Goal: Task Accomplishment & Management: Use online tool/utility

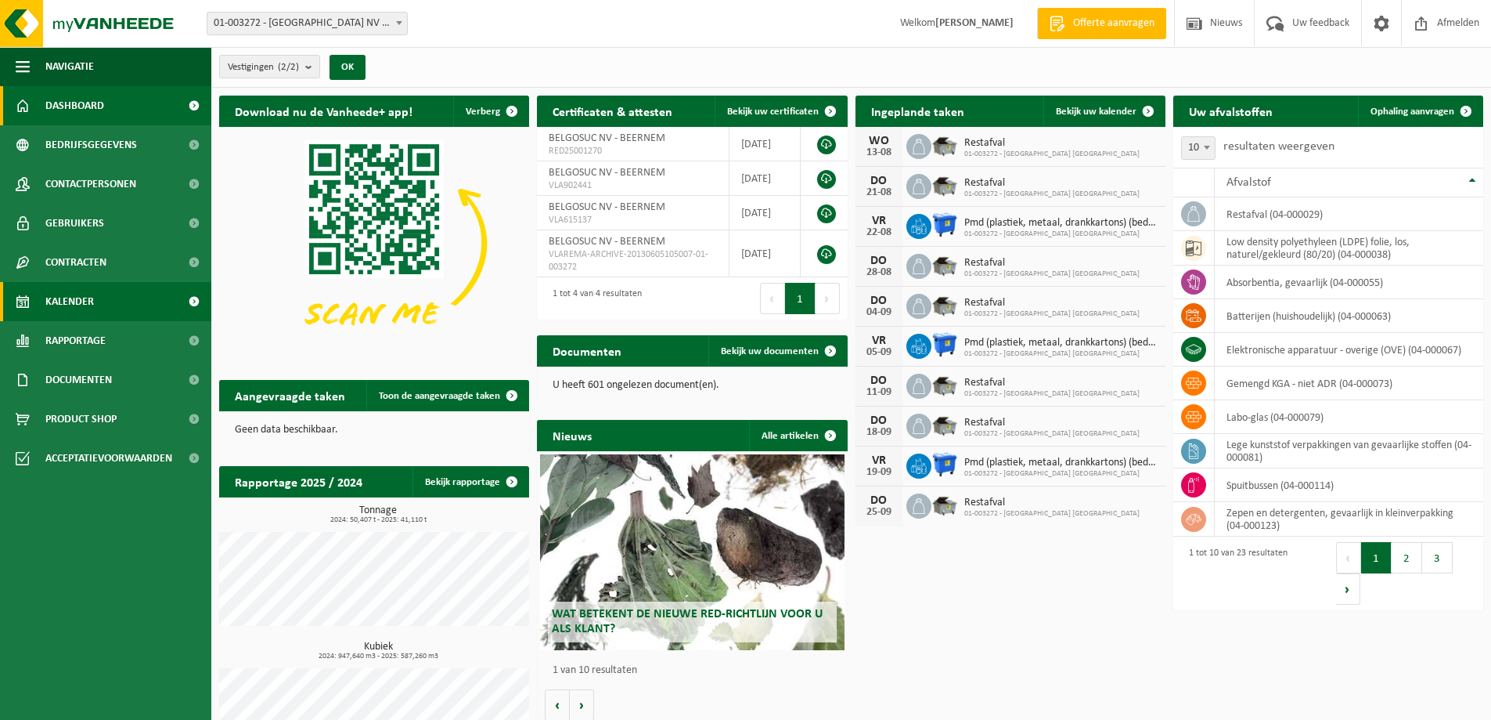
click at [75, 299] on span "Kalender" at bounding box center [69, 301] width 49 height 39
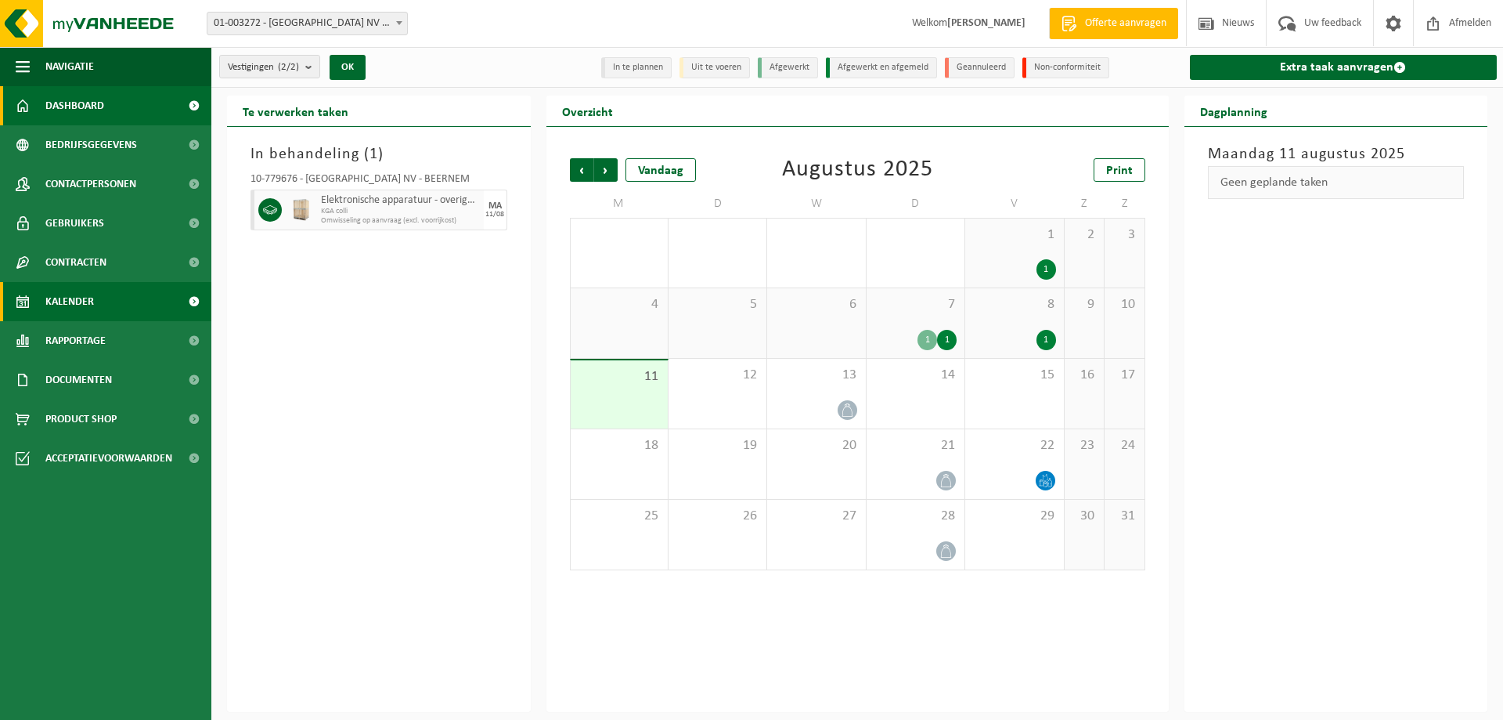
click at [74, 98] on span "Dashboard" at bounding box center [74, 105] width 59 height 39
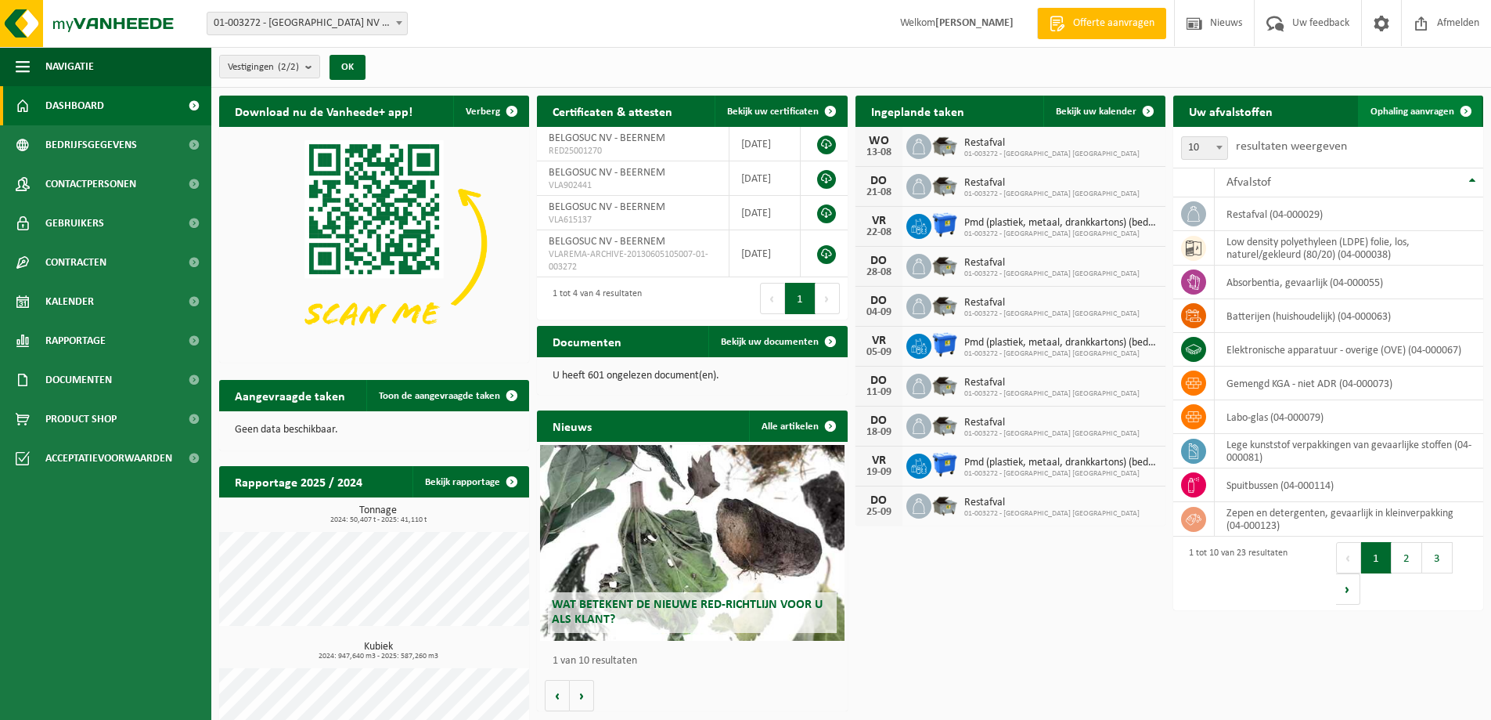
click at [1399, 108] on span "Ophaling aanvragen" at bounding box center [1413, 111] width 84 height 10
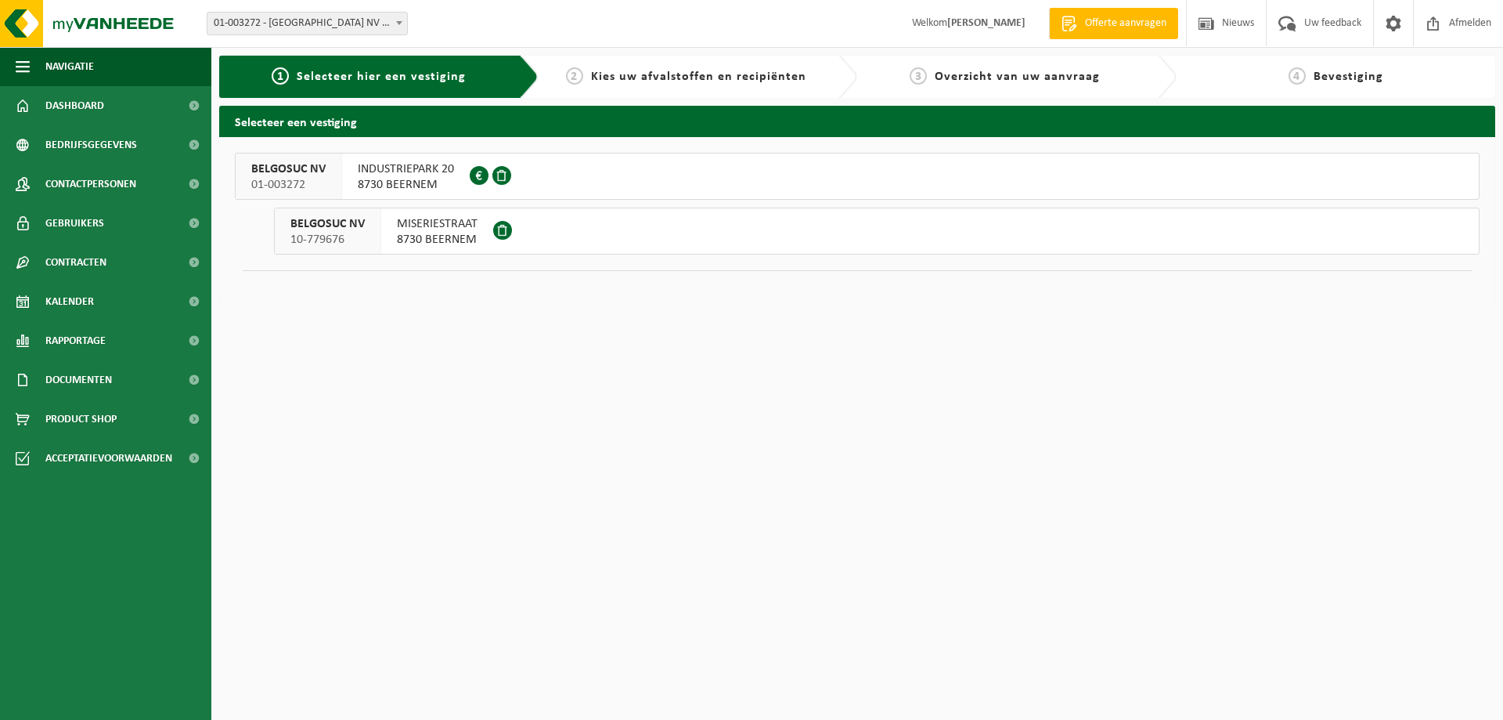
click at [424, 173] on span "INDUSTRIEPARK 20" at bounding box center [406, 169] width 96 height 16
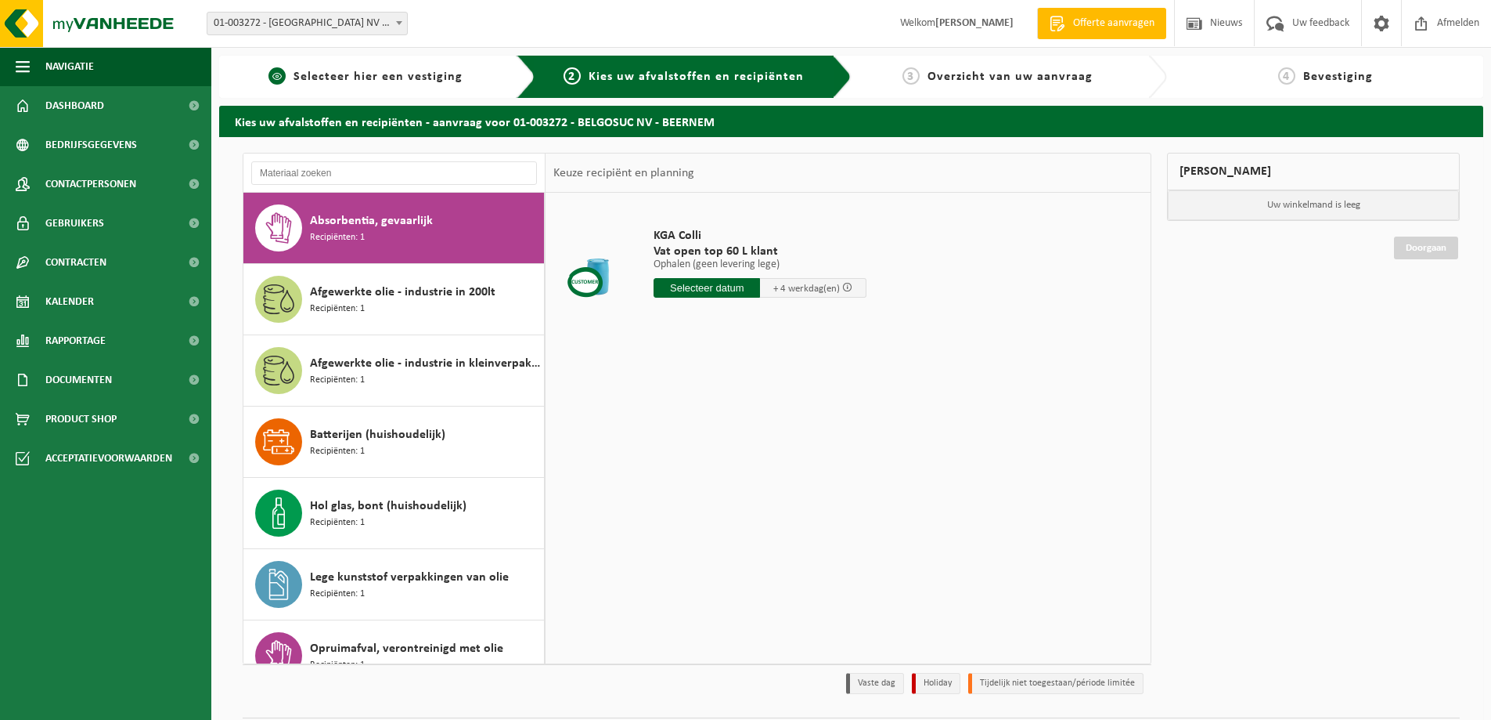
click at [316, 71] on span "Selecteer hier een vestiging" at bounding box center [378, 76] width 169 height 13
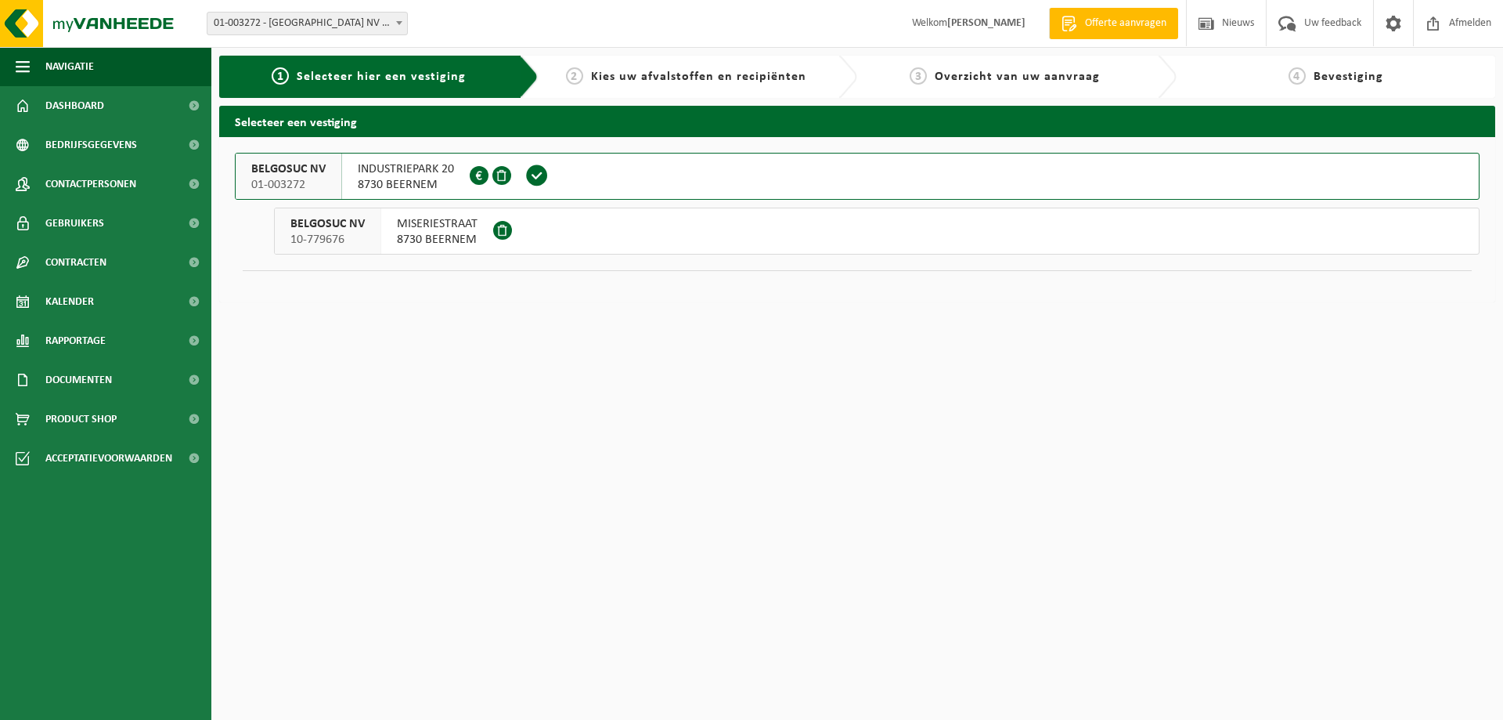
click at [458, 233] on span "8730 BEERNEM" at bounding box center [437, 240] width 81 height 16
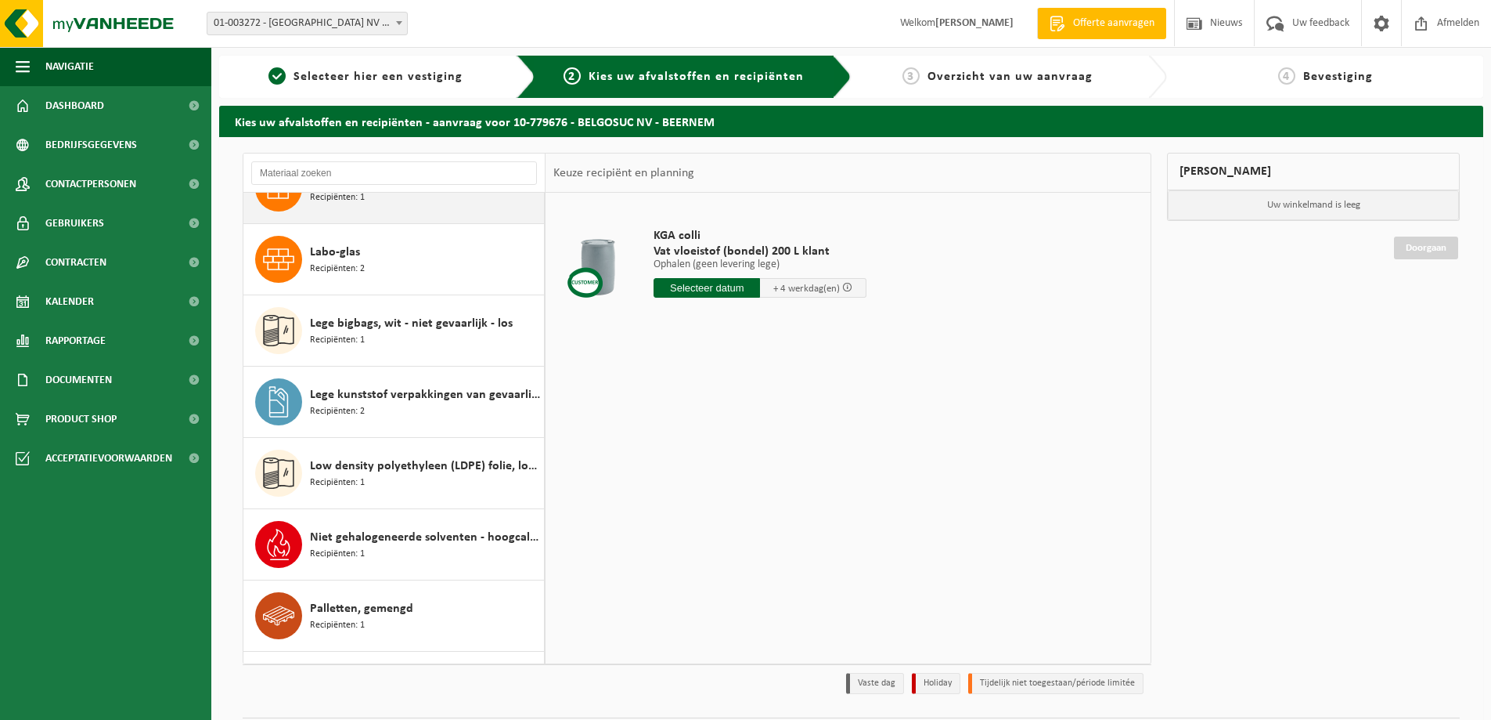
scroll to position [391, 0]
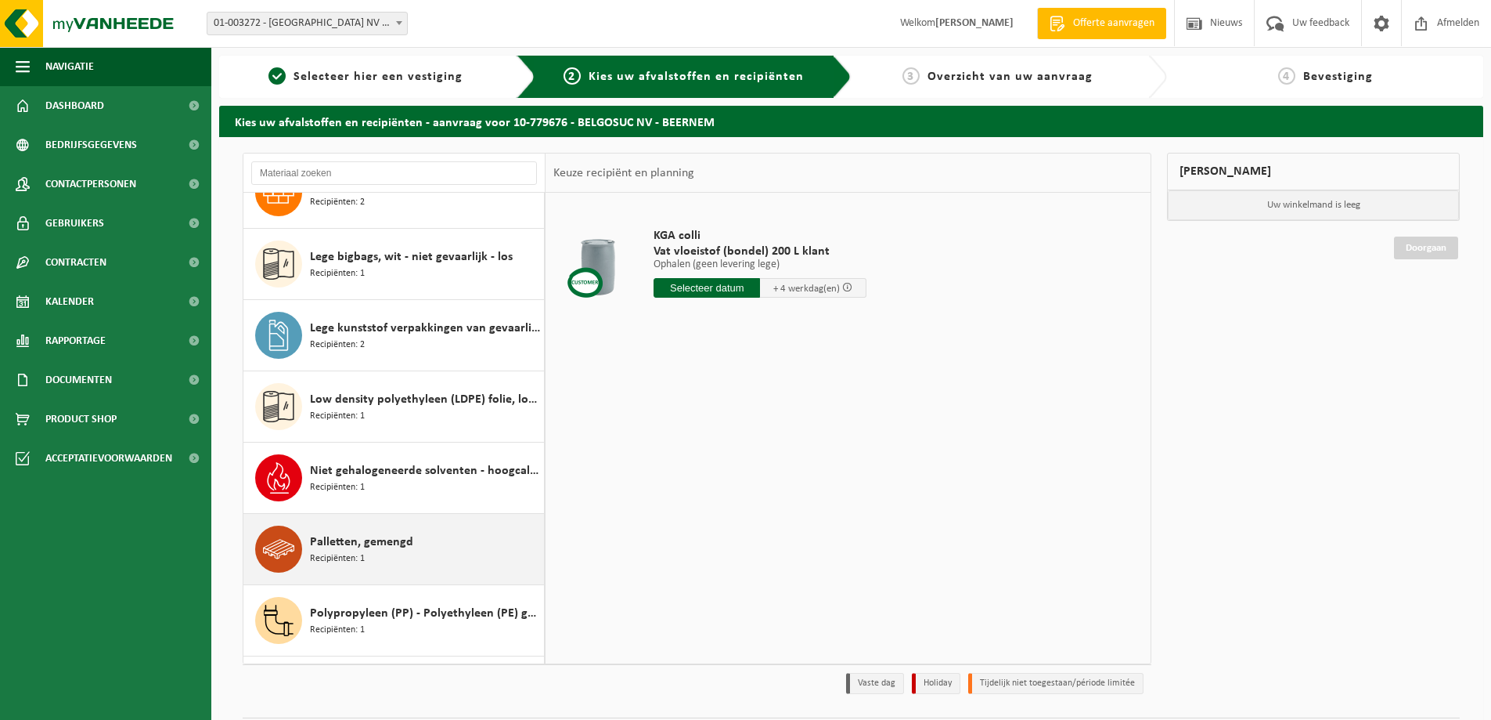
click at [339, 541] on span "Palletten, gemengd" at bounding box center [361, 541] width 103 height 19
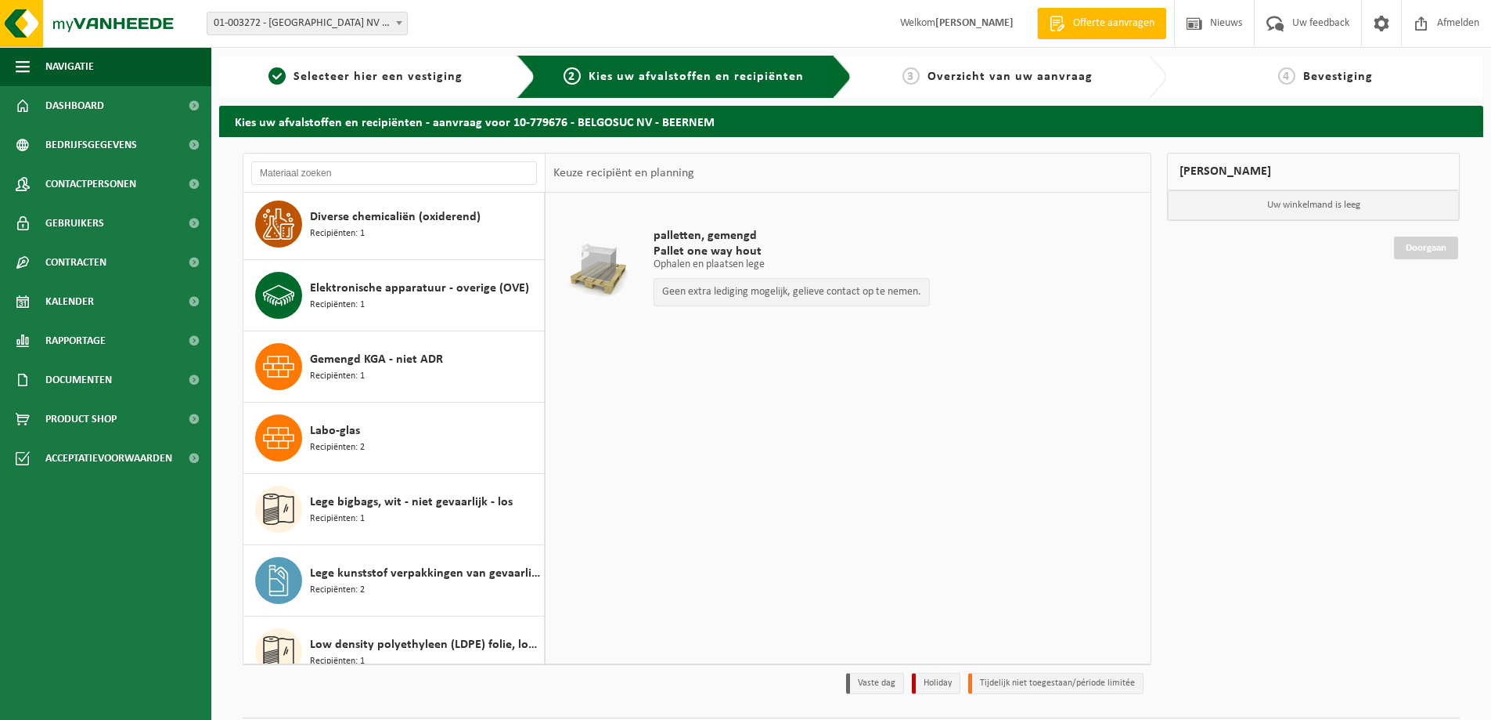
scroll to position [0, 0]
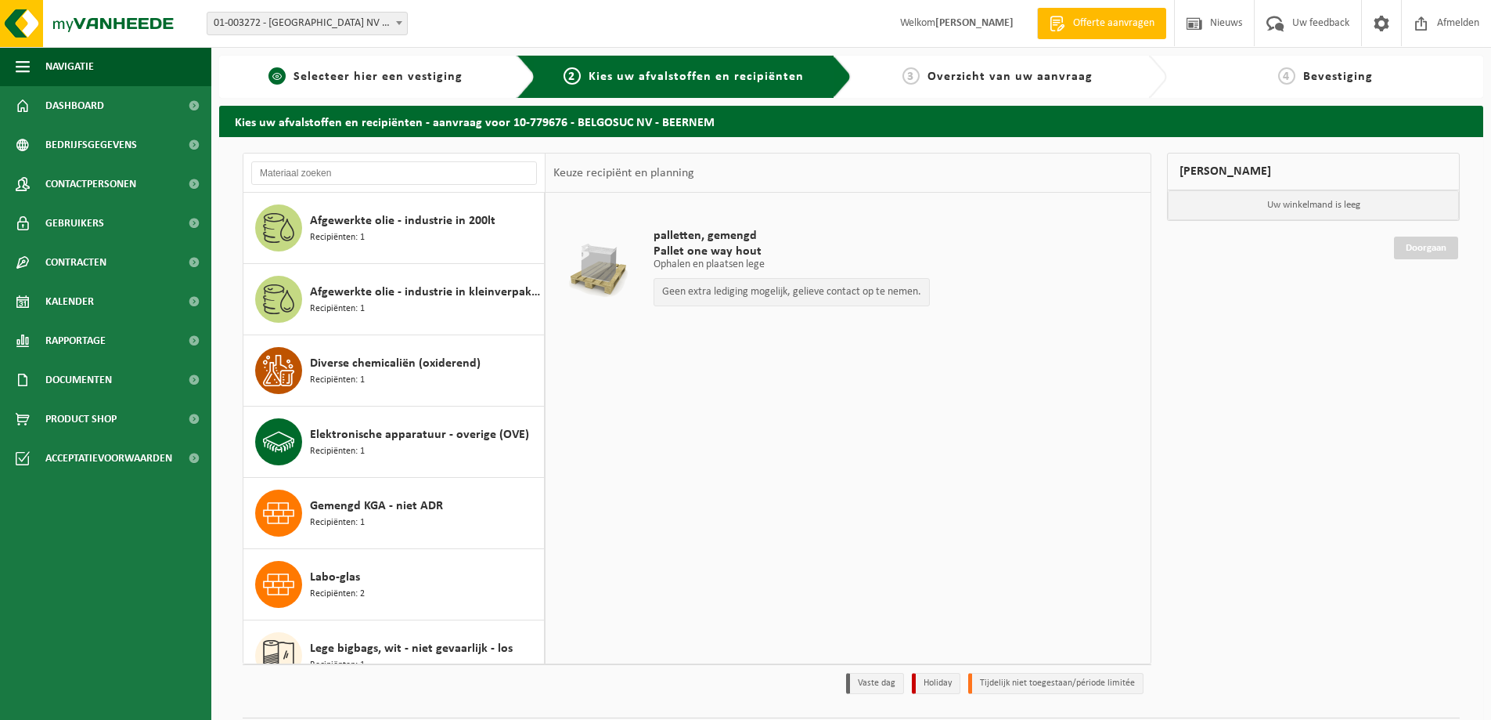
click at [305, 70] on span "Selecteer hier een vestiging" at bounding box center [378, 76] width 169 height 13
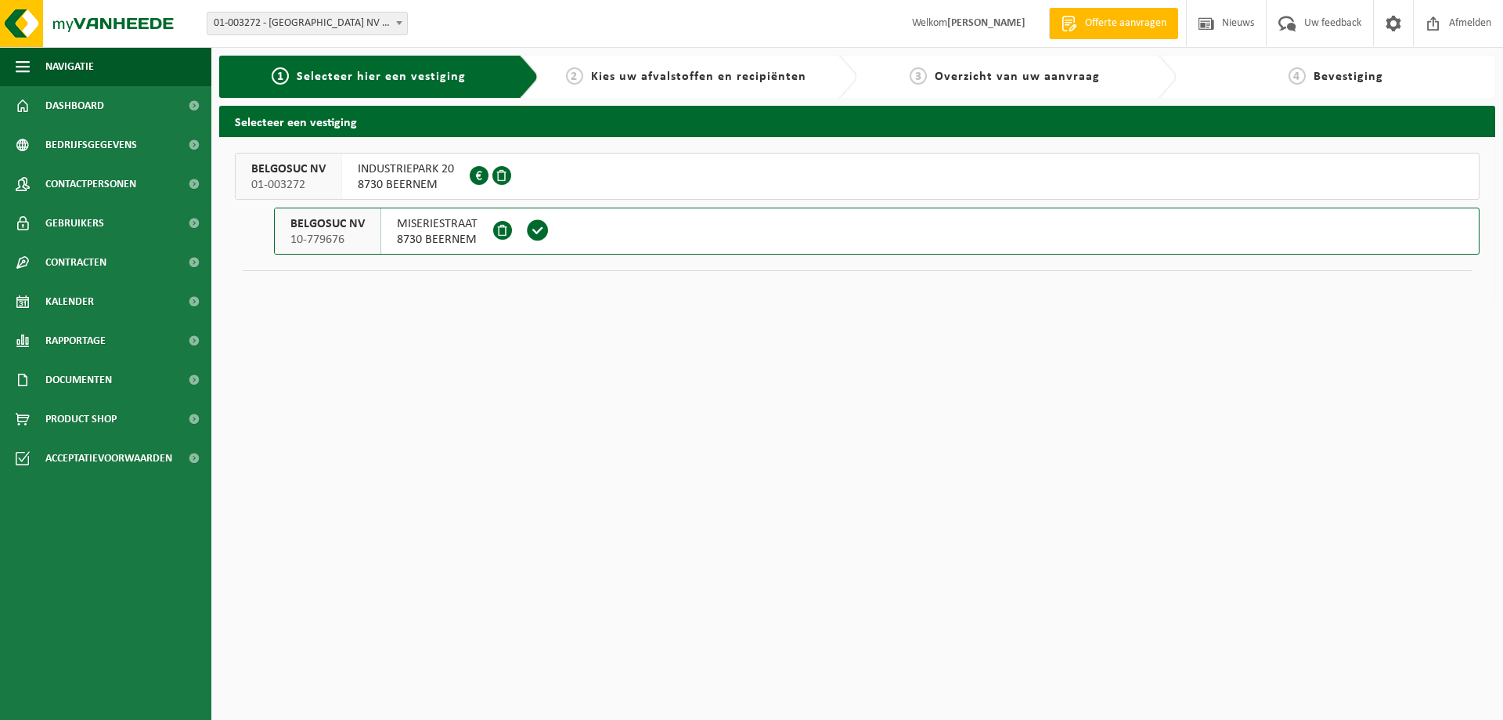
click at [402, 171] on span "INDUSTRIEPARK 20" at bounding box center [406, 169] width 96 height 16
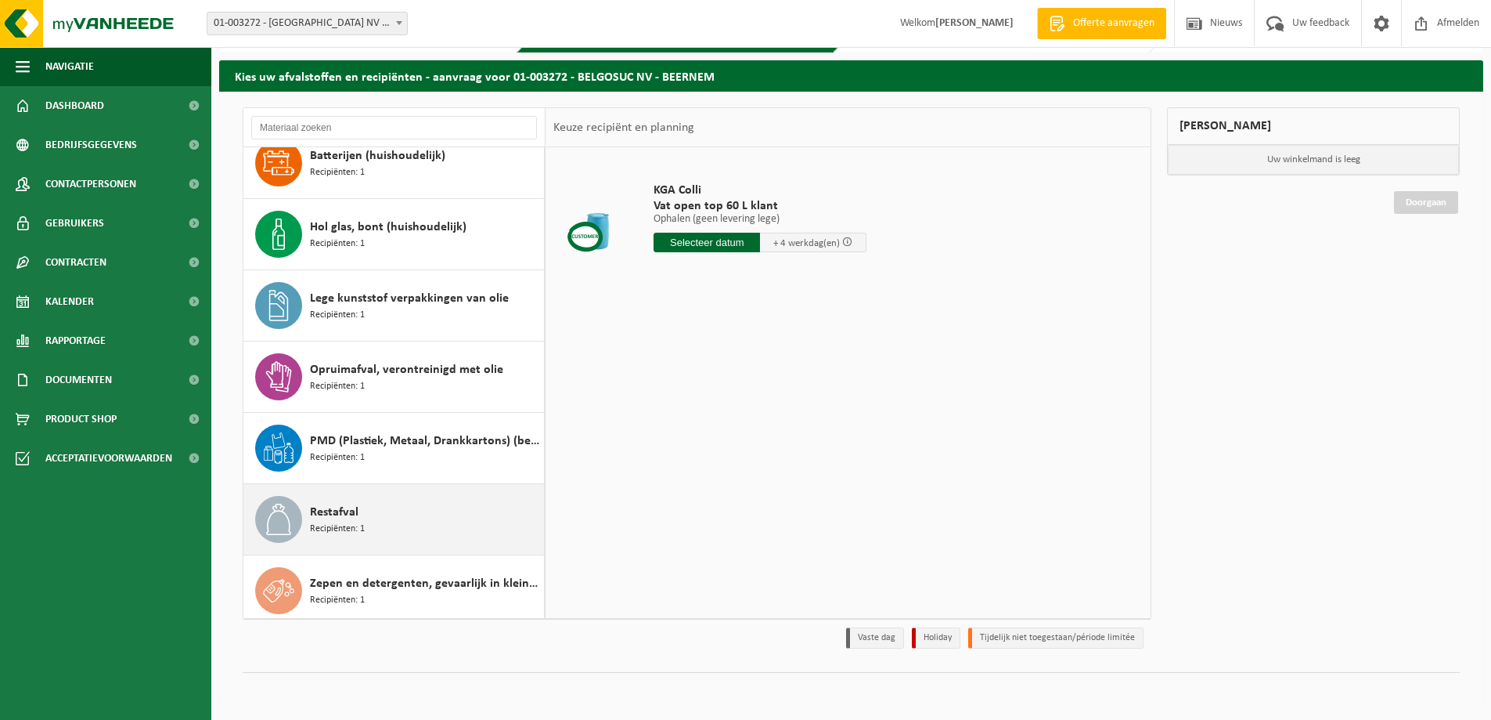
scroll to position [235, 0]
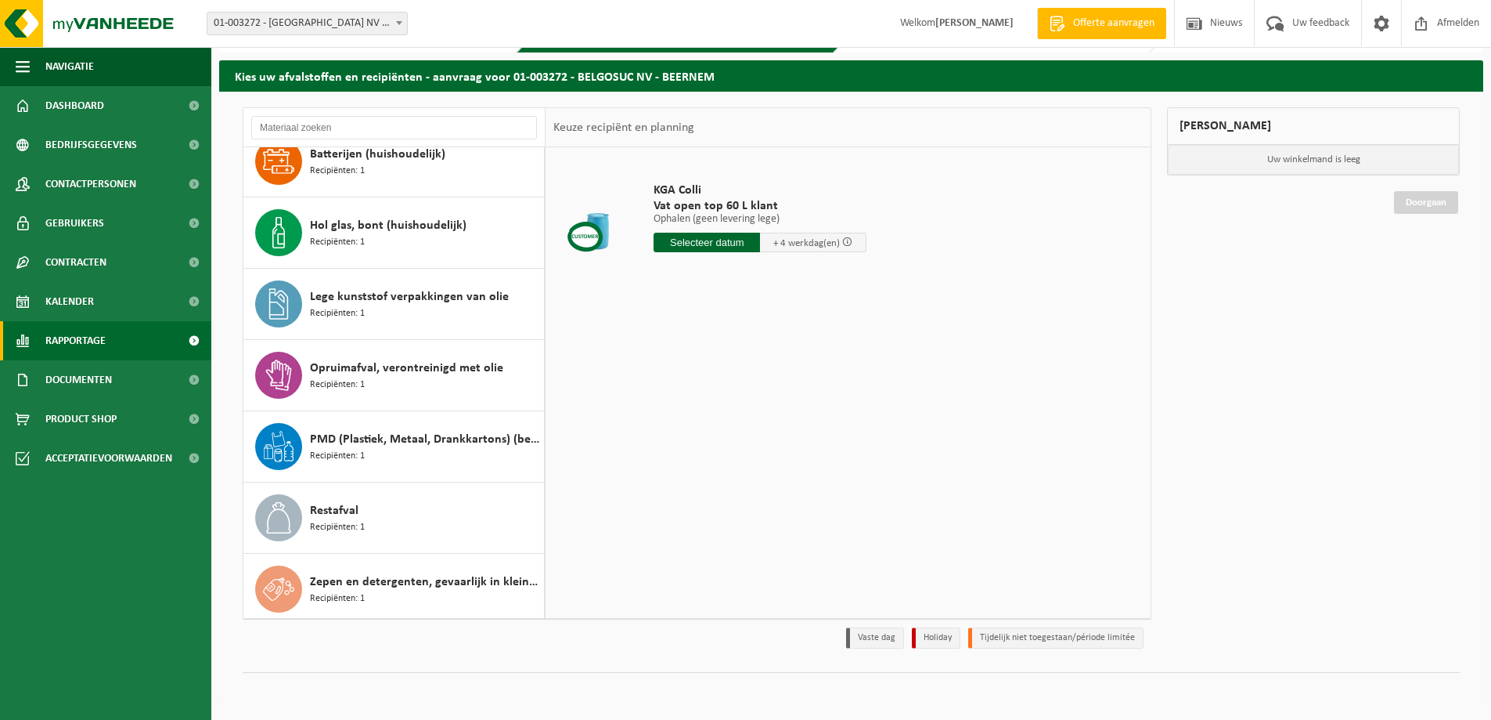
click at [127, 336] on link "Rapportage" at bounding box center [105, 340] width 211 height 39
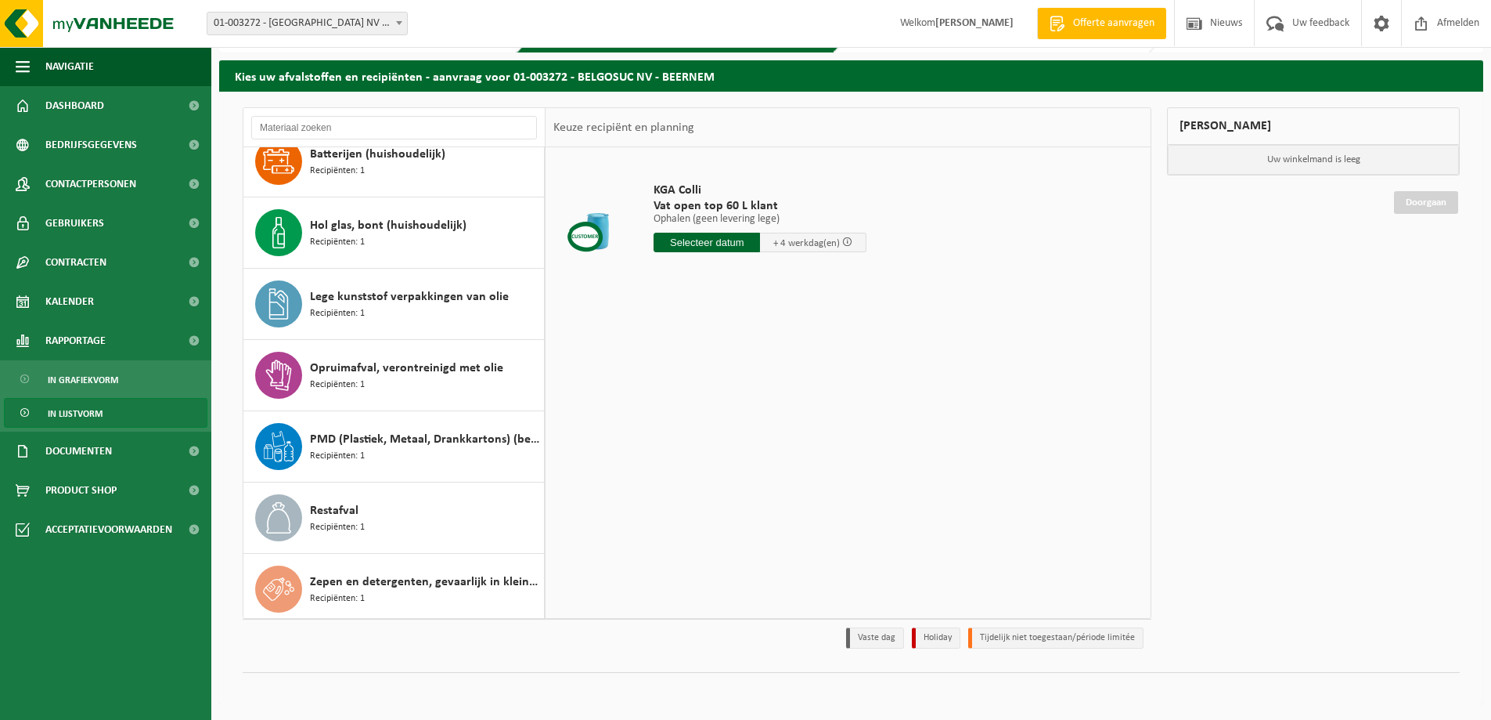
click at [152, 413] on link "In lijstvorm" at bounding box center [106, 413] width 204 height 30
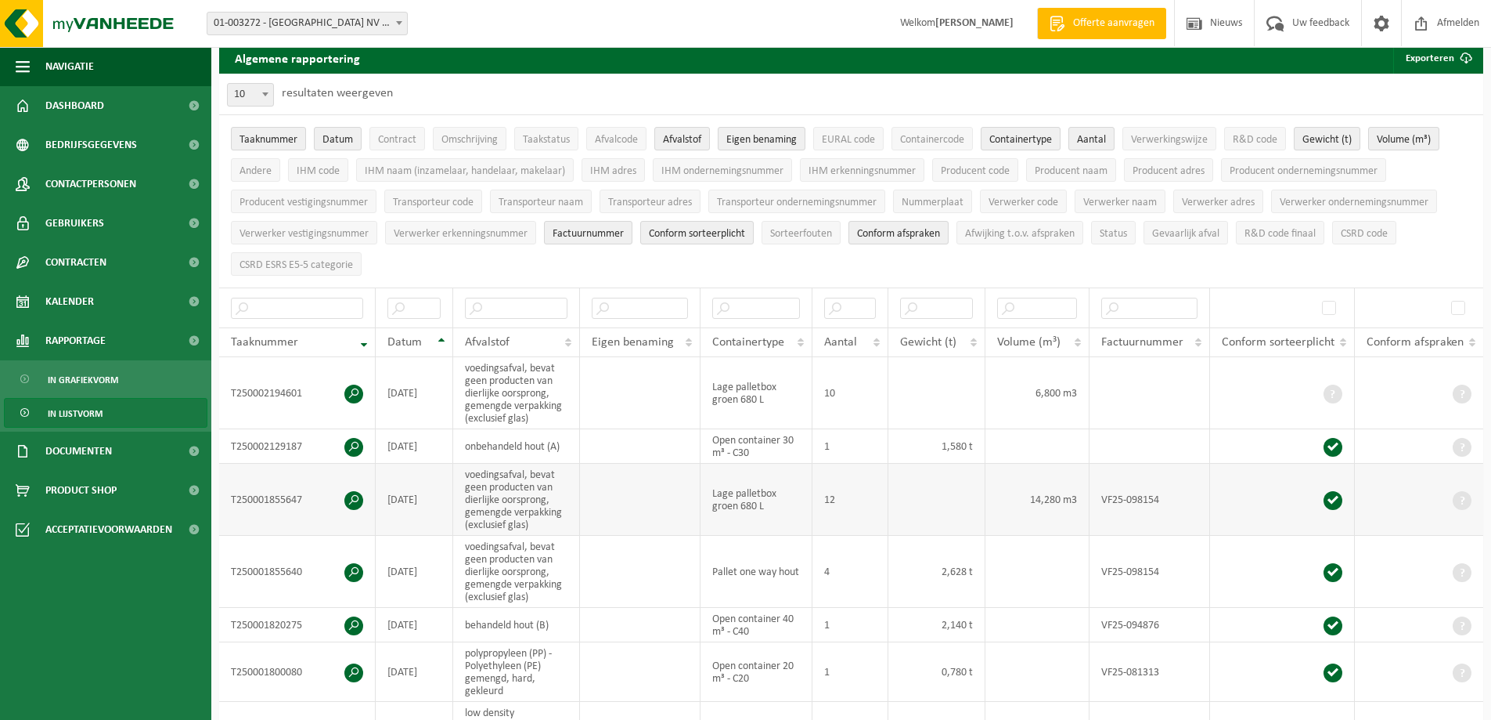
scroll to position [78, 0]
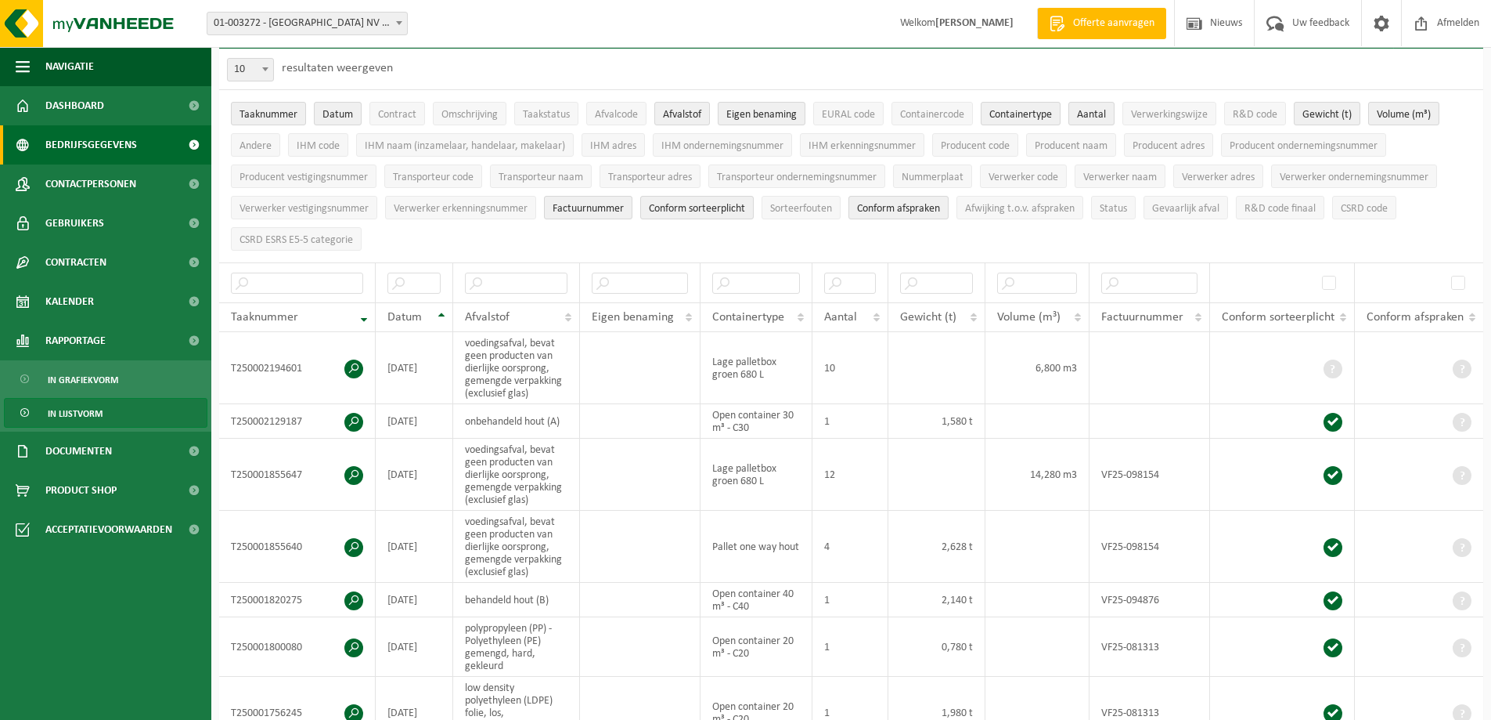
click at [96, 146] on span "Bedrijfsgegevens" at bounding box center [91, 144] width 92 height 39
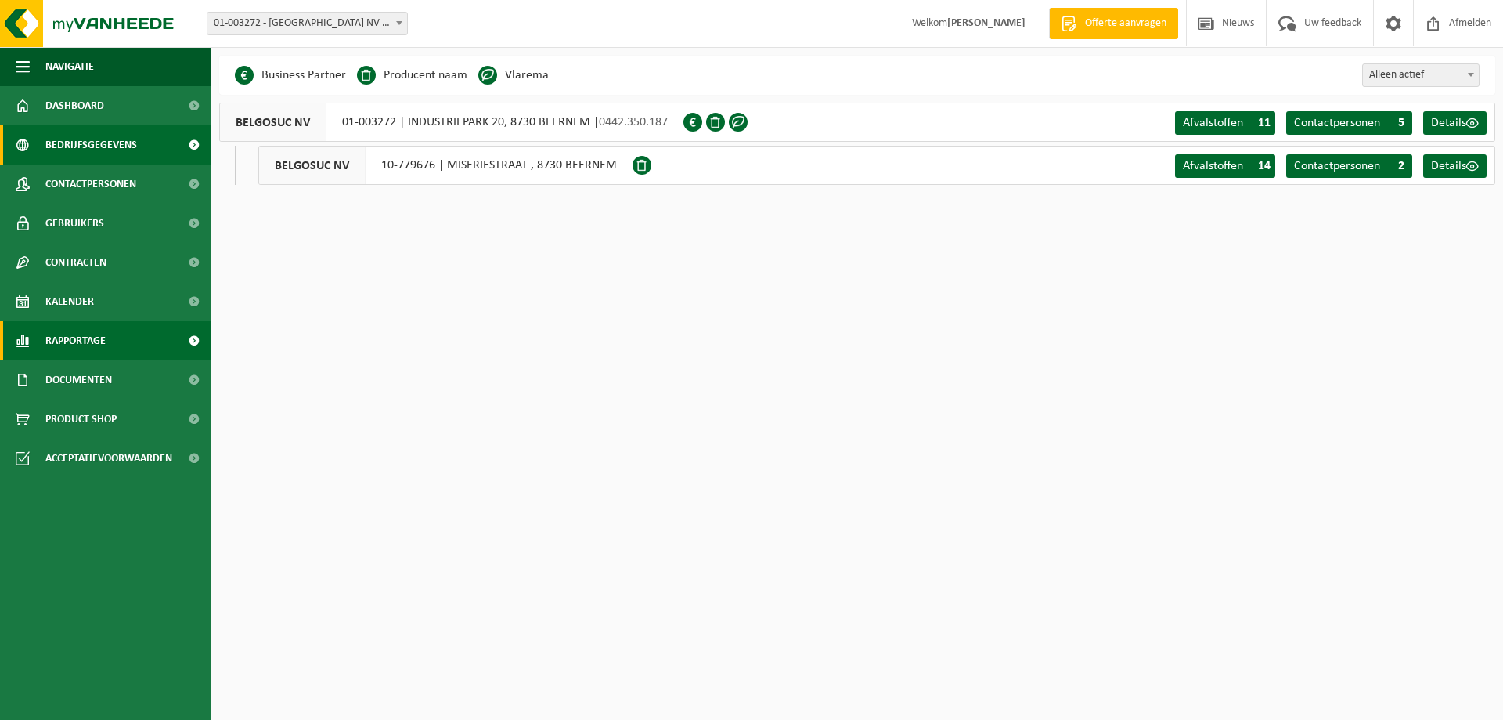
click at [90, 341] on span "Rapportage" at bounding box center [75, 340] width 60 height 39
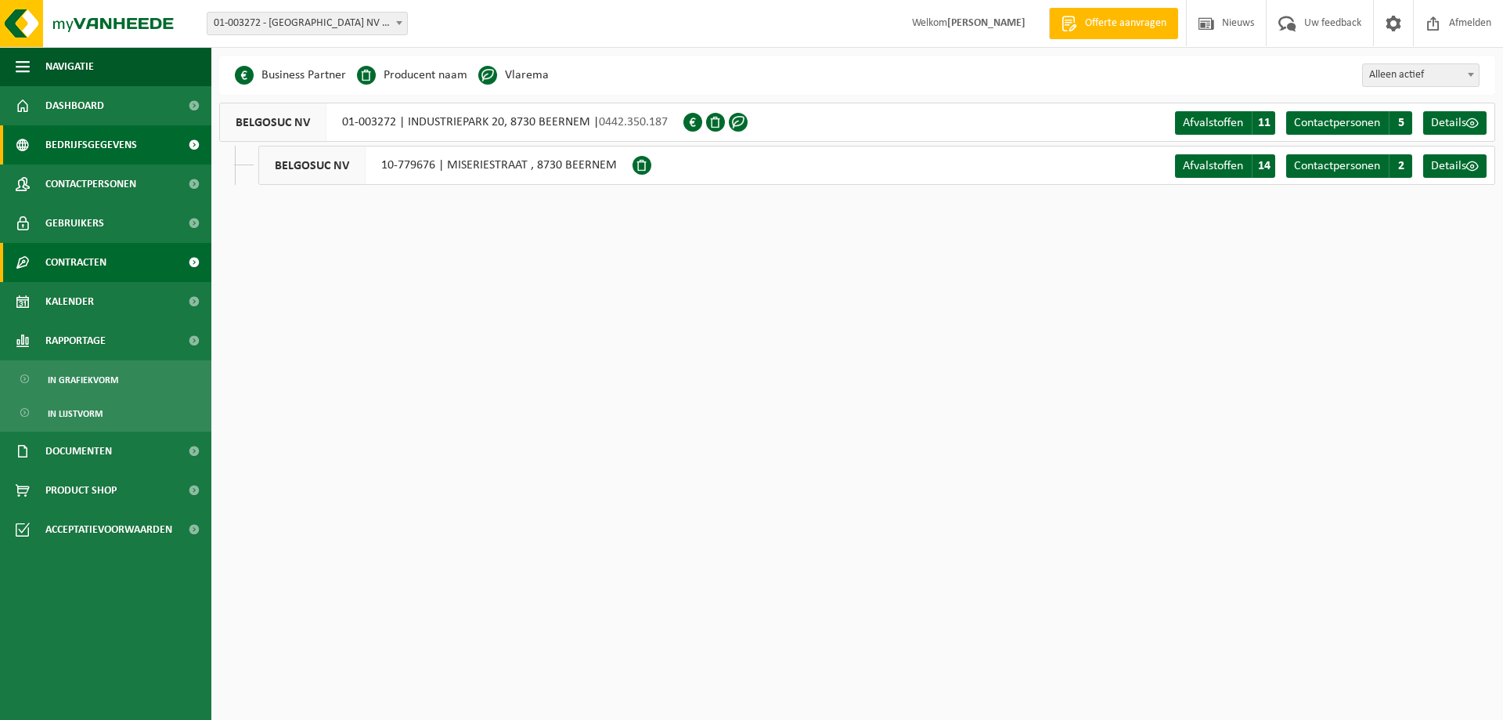
click at [83, 262] on span "Contracten" at bounding box center [75, 262] width 61 height 39
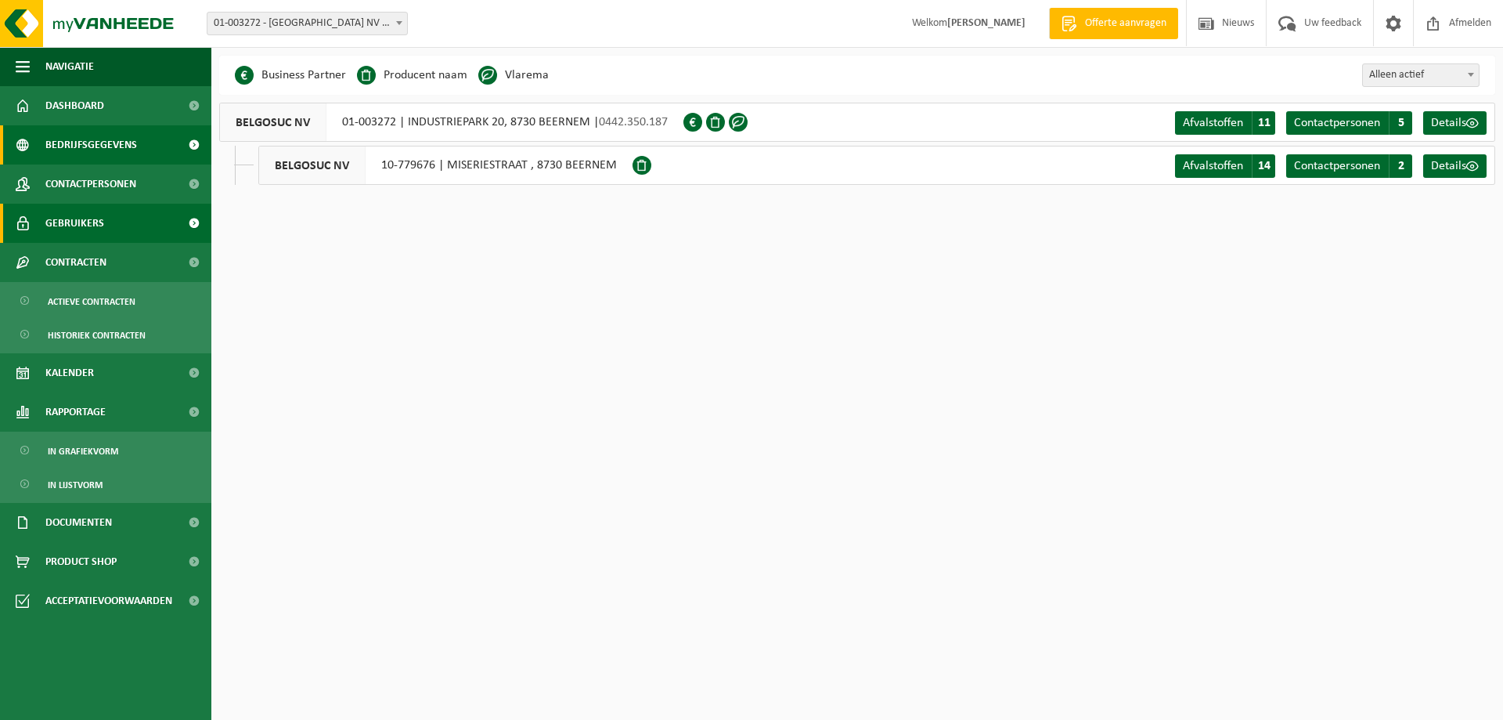
click at [80, 225] on span "Gebruikers" at bounding box center [74, 223] width 59 height 39
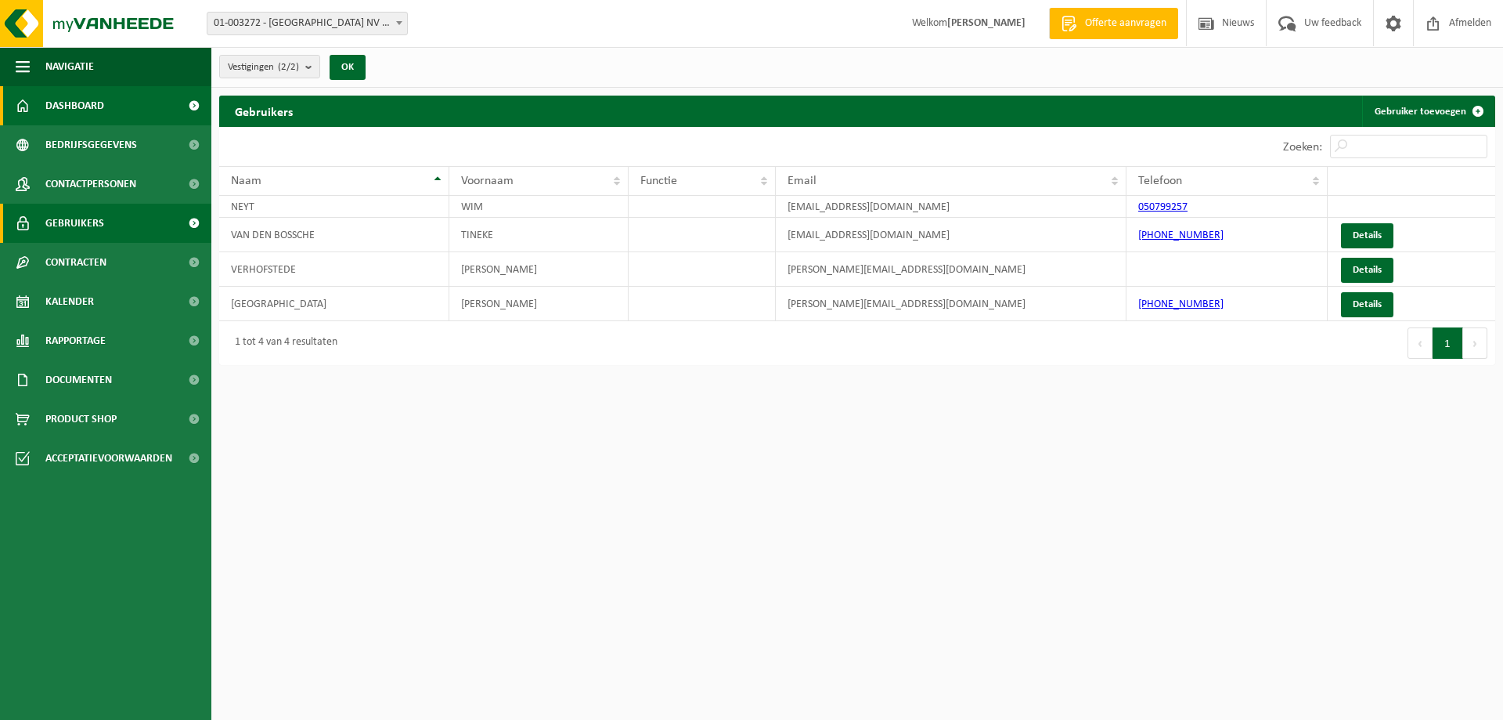
click at [75, 104] on span "Dashboard" at bounding box center [74, 105] width 59 height 39
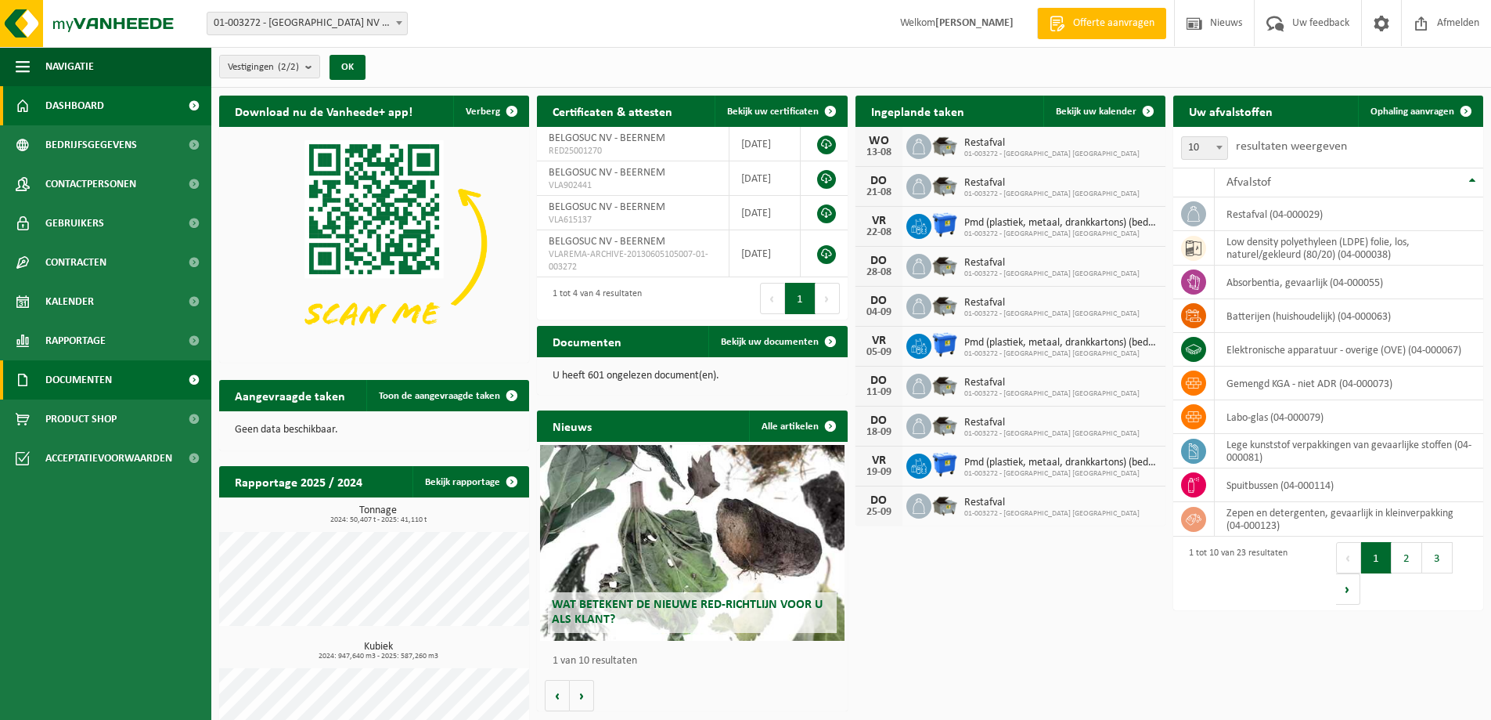
click at [86, 381] on span "Documenten" at bounding box center [78, 379] width 67 height 39
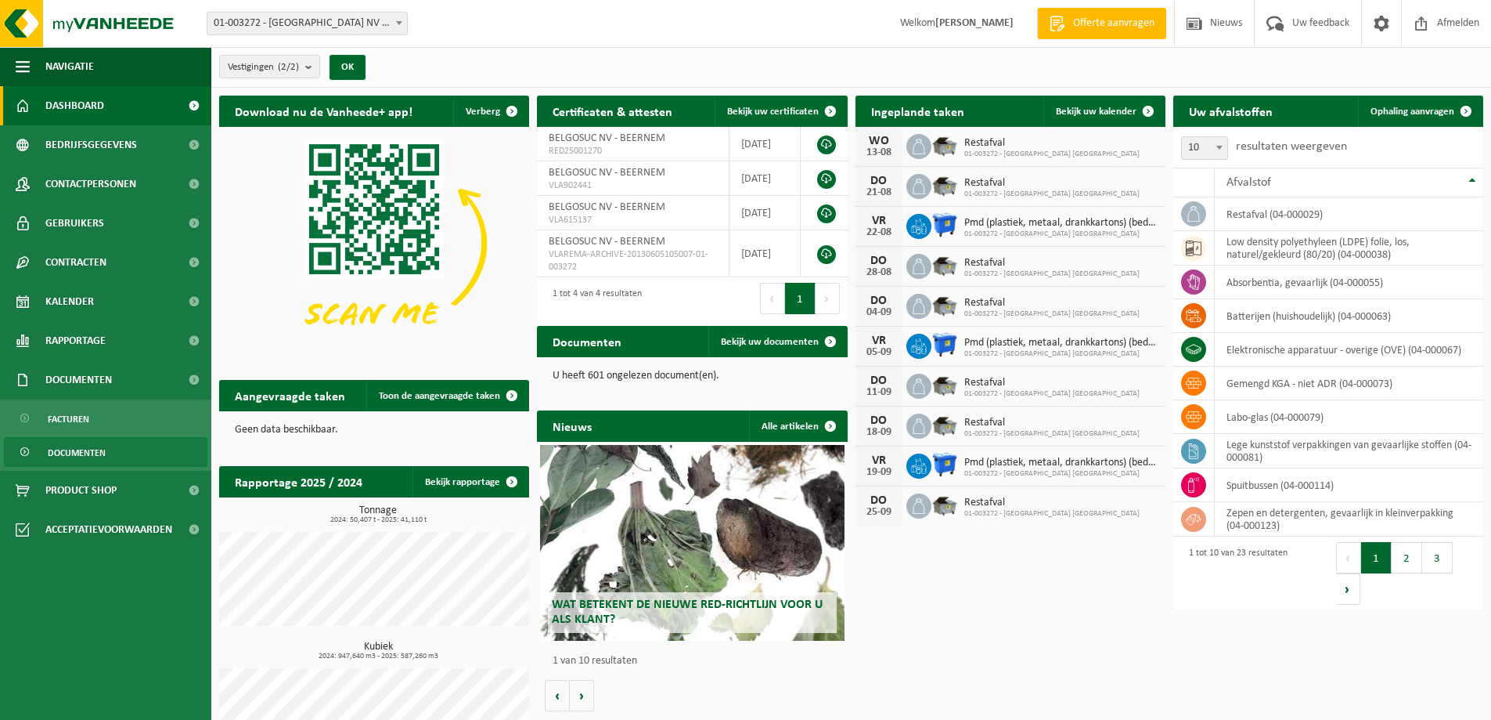
click at [75, 449] on span "Documenten" at bounding box center [77, 453] width 58 height 30
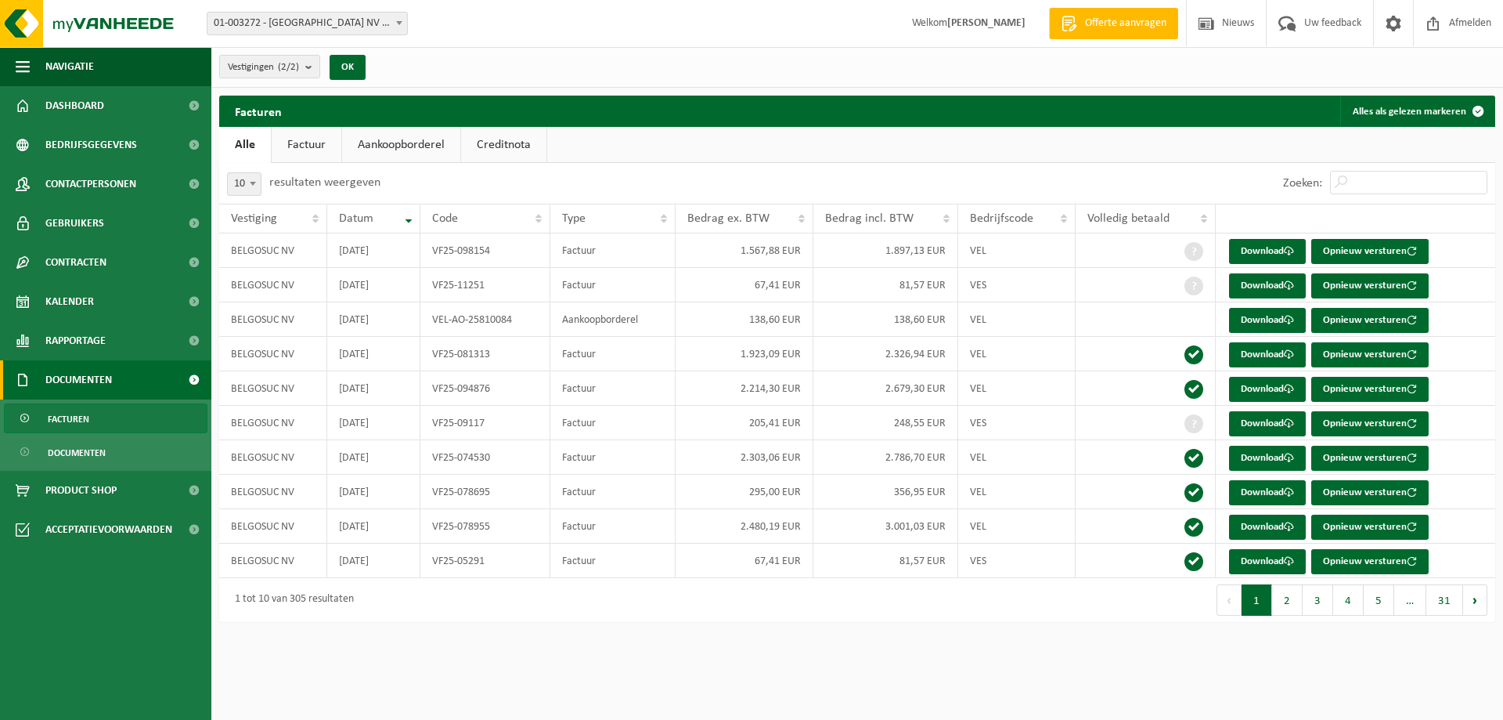
click at [78, 375] on span "Documenten" at bounding box center [78, 379] width 67 height 39
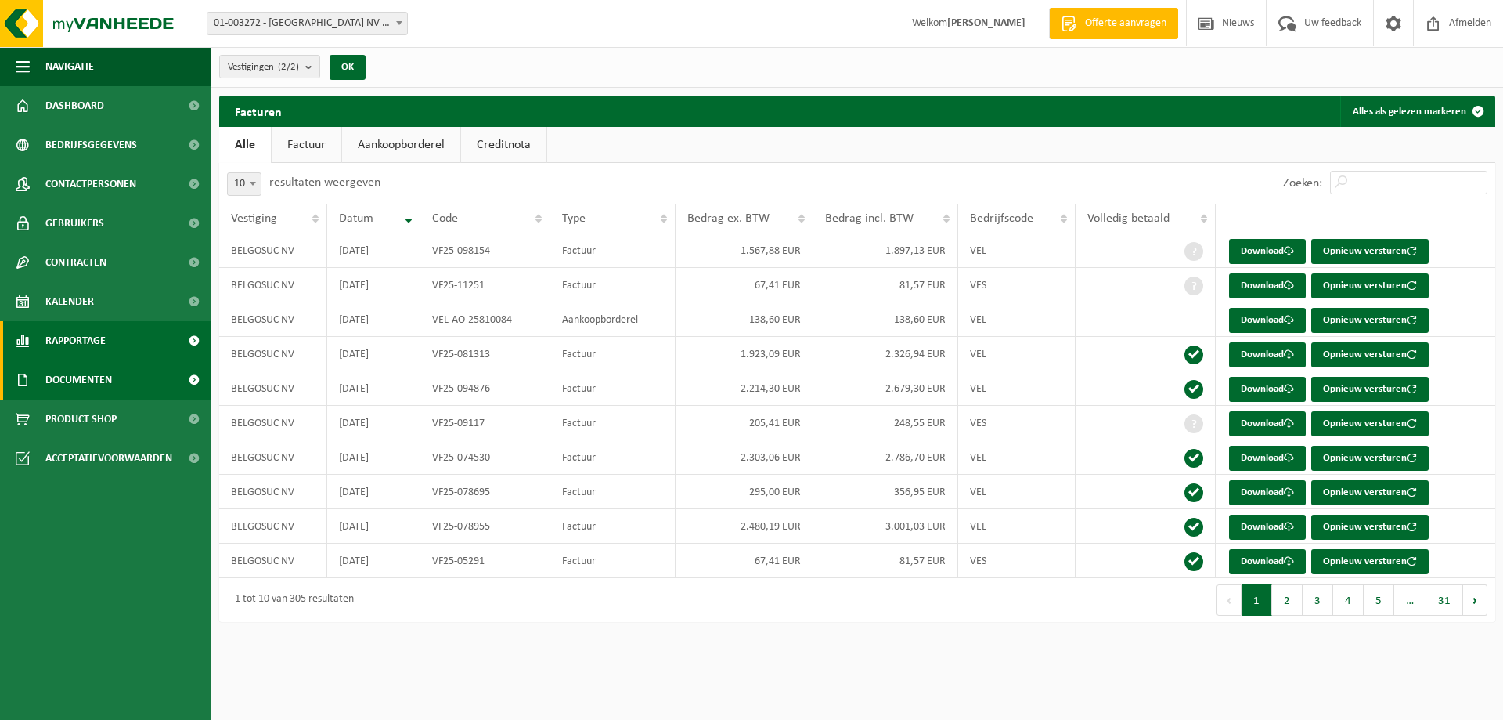
click at [79, 337] on span "Rapportage" at bounding box center [75, 340] width 60 height 39
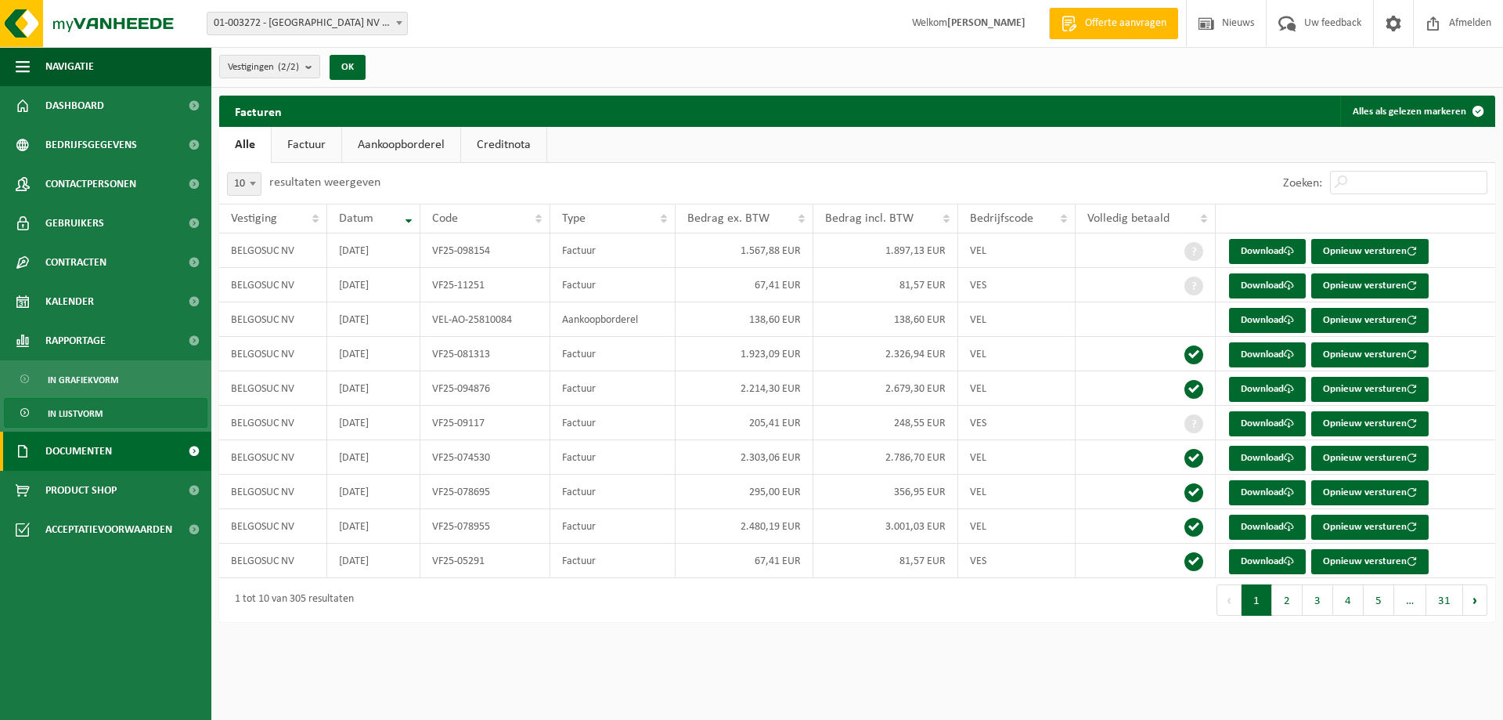
click at [78, 413] on span "In lijstvorm" at bounding box center [75, 414] width 55 height 30
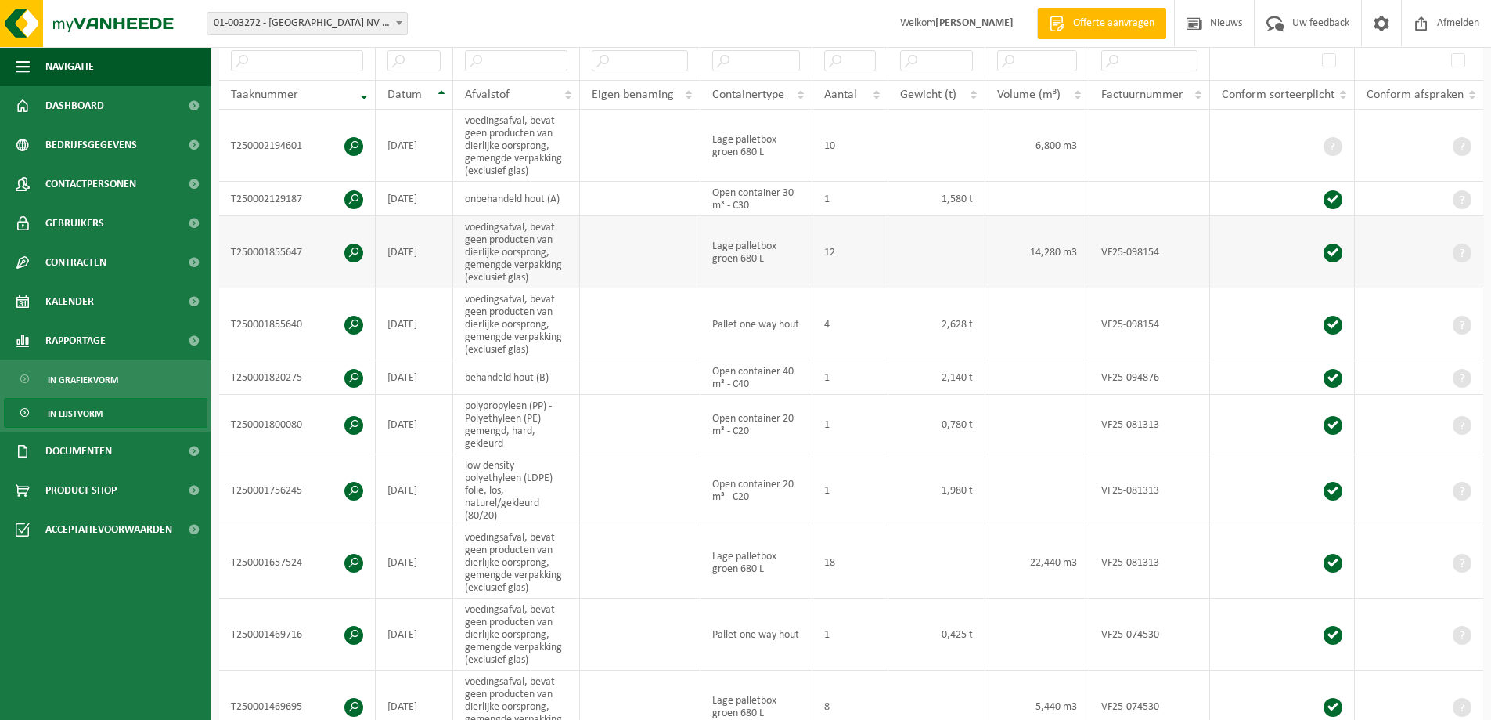
scroll to position [313, 0]
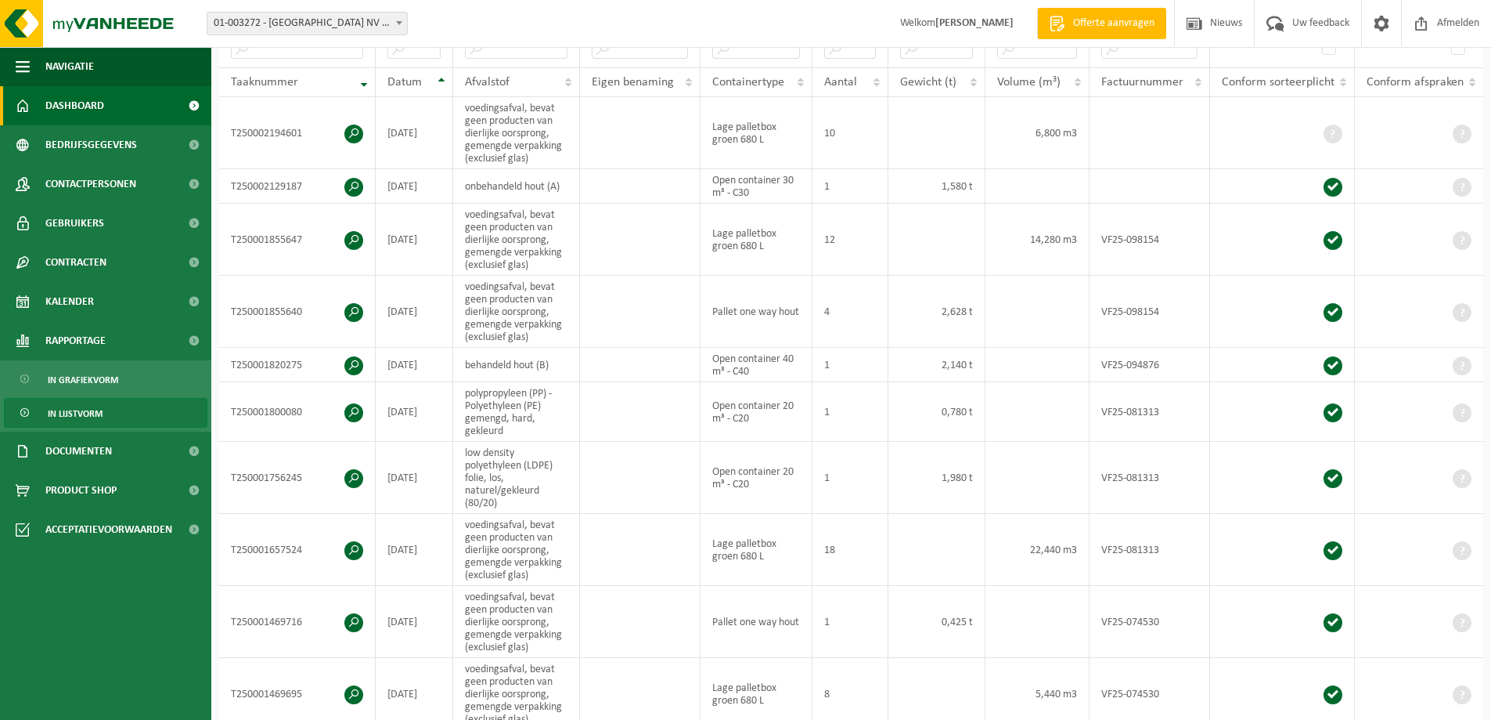
click at [52, 99] on span "Dashboard" at bounding box center [74, 105] width 59 height 39
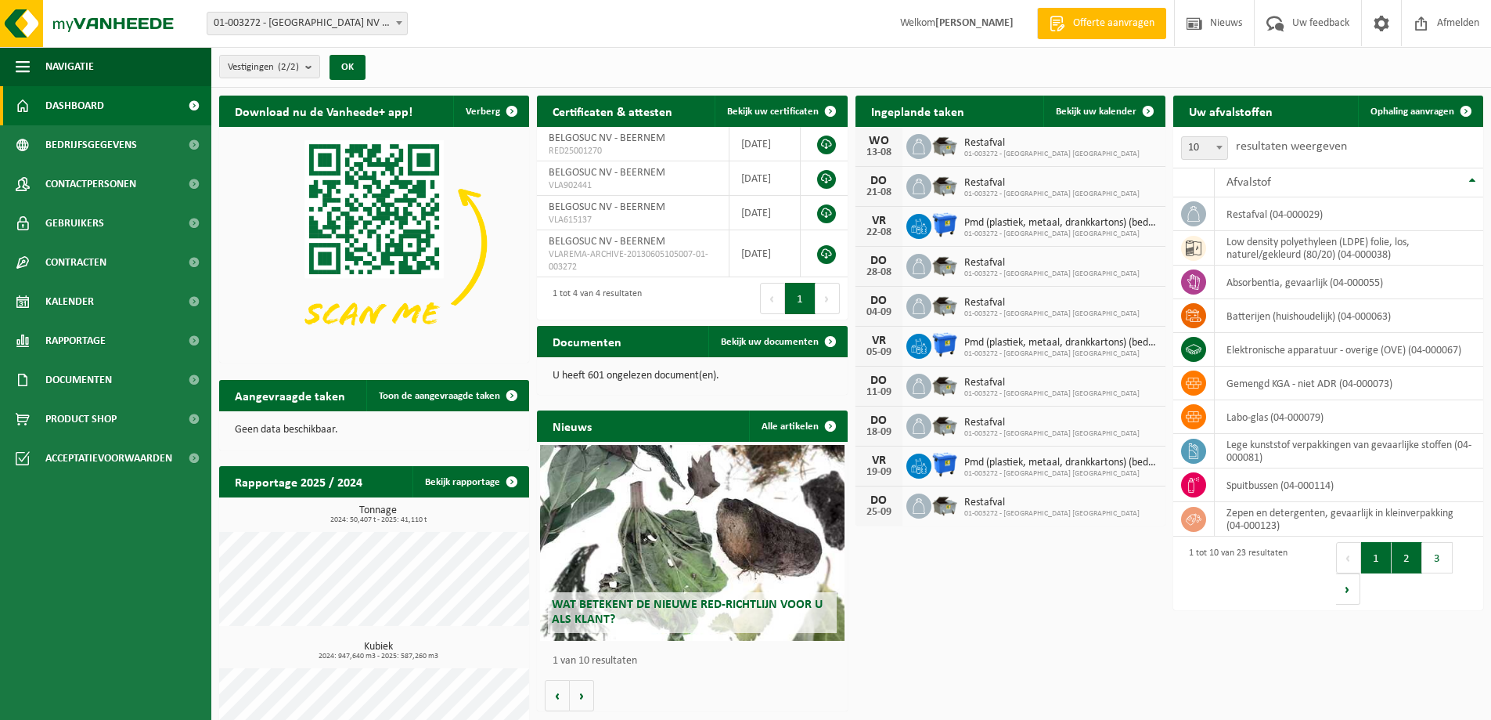
click at [1408, 558] on button "2" at bounding box center [1407, 557] width 31 height 31
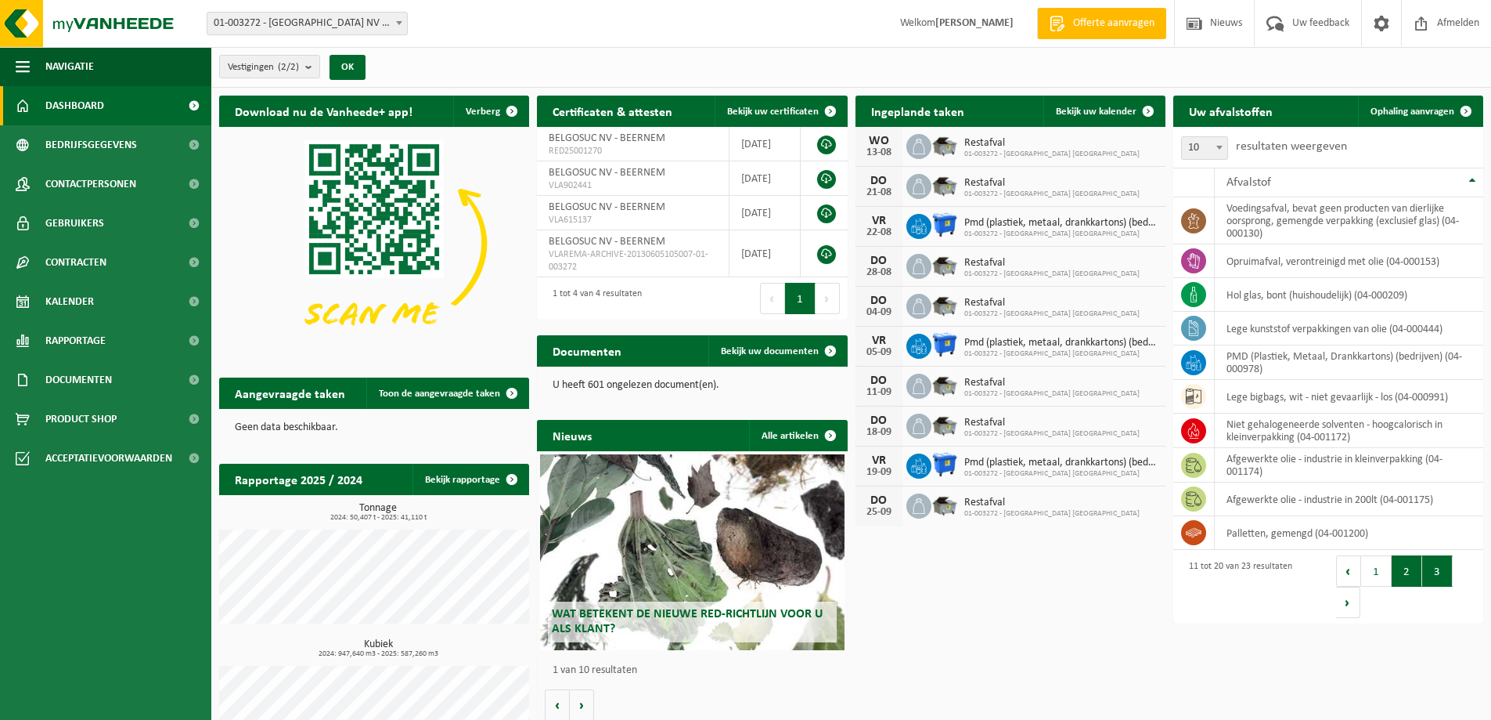
click at [1441, 572] on button "3" at bounding box center [1438, 570] width 31 height 31
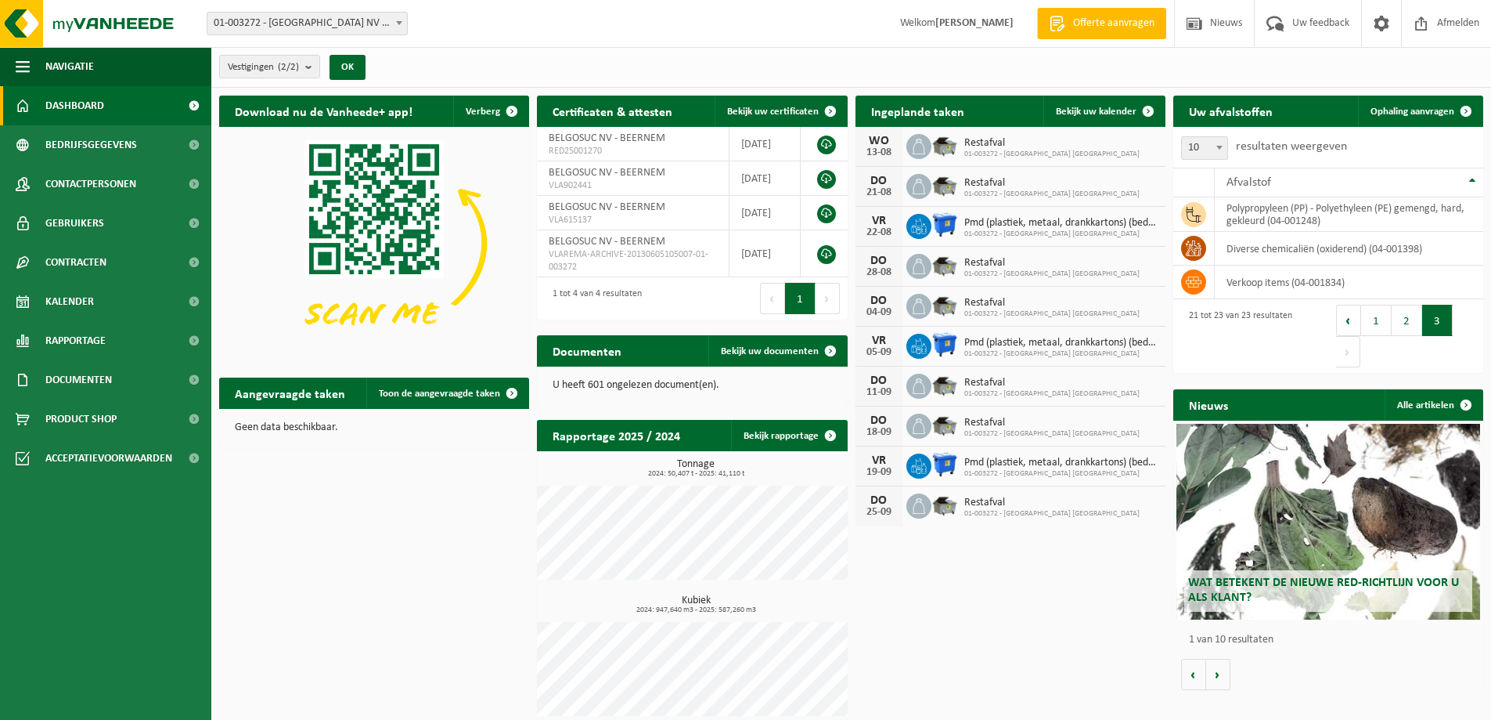
drag, startPoint x: 1399, startPoint y: 349, endPoint x: 1389, endPoint y: 366, distance: 20.0
drag, startPoint x: 1389, startPoint y: 366, endPoint x: 1394, endPoint y: 355, distance: 12.6
click at [1394, 355] on div "Eerste Vorige 1 2 3 Volgende Laatste" at bounding box center [1405, 336] width 139 height 63
click at [1411, 312] on button "2" at bounding box center [1407, 320] width 31 height 31
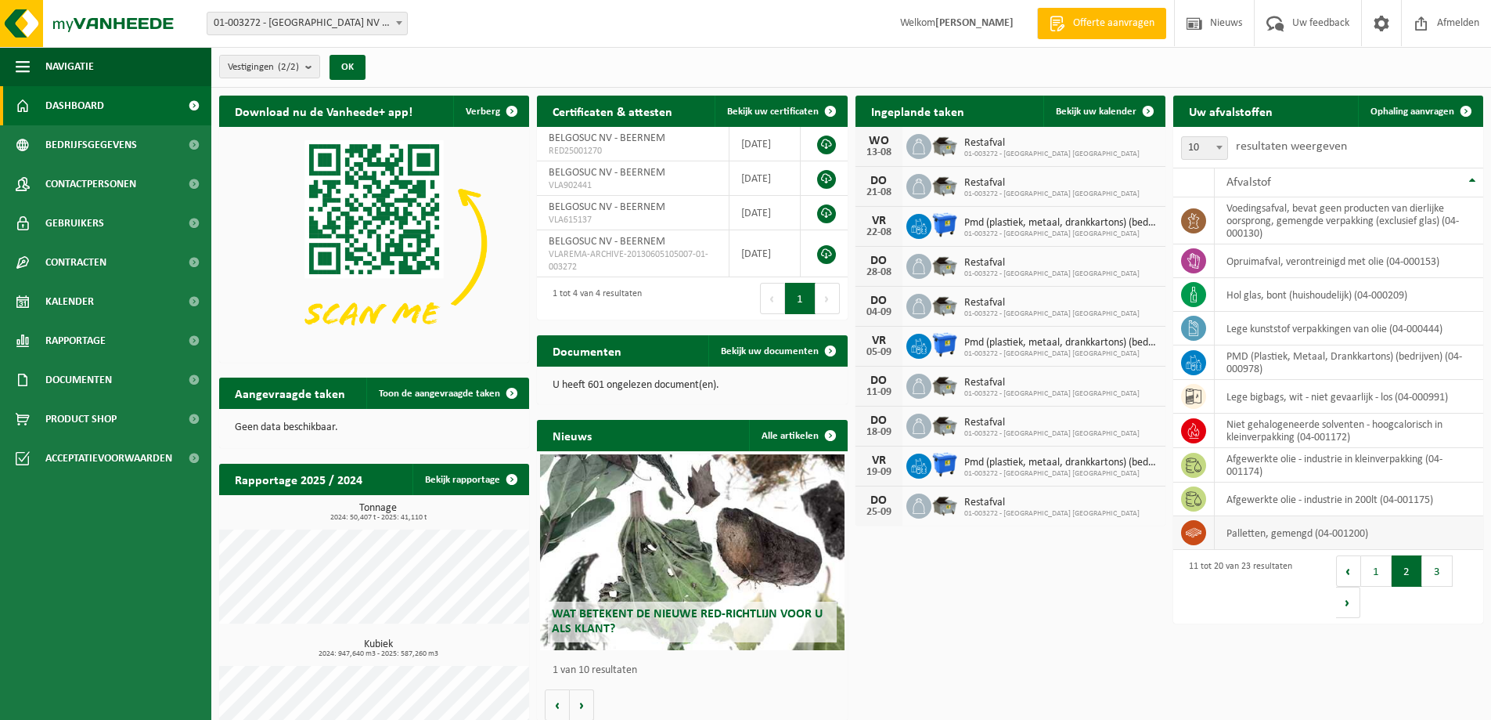
click at [1188, 532] on icon at bounding box center [1194, 533] width 16 height 10
click at [1371, 572] on button "1" at bounding box center [1377, 570] width 31 height 31
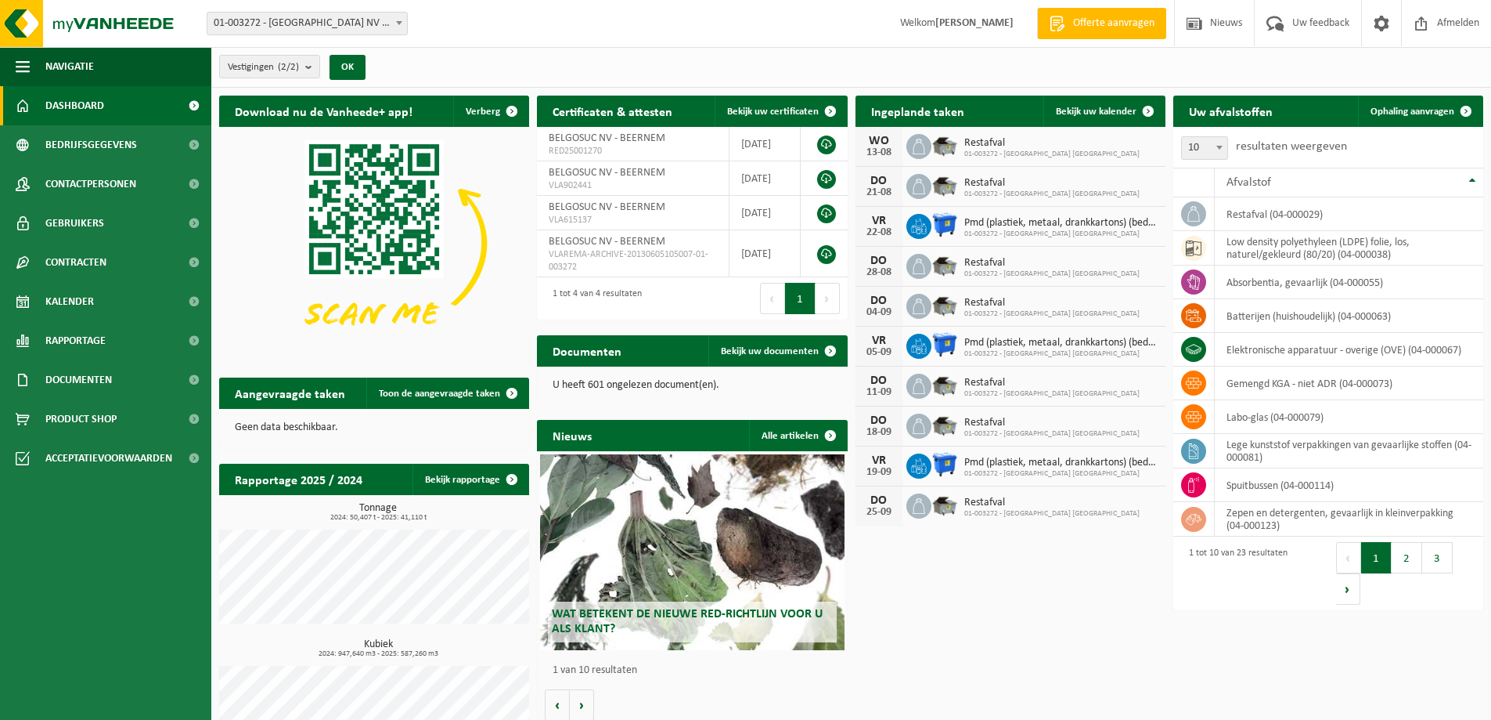
click at [122, 104] on link "Dashboard" at bounding box center [105, 105] width 211 height 39
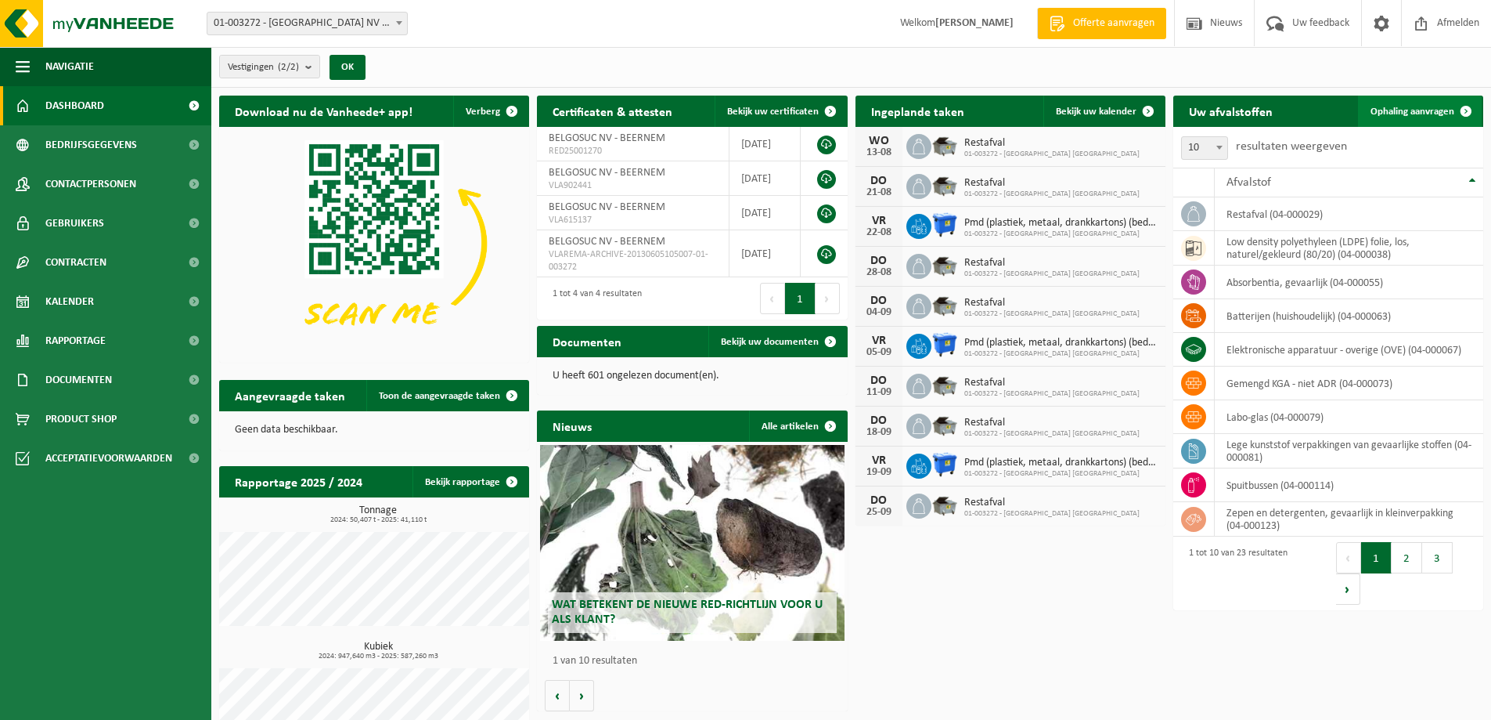
click at [1442, 106] on span "Ophaling aanvragen" at bounding box center [1413, 111] width 84 height 10
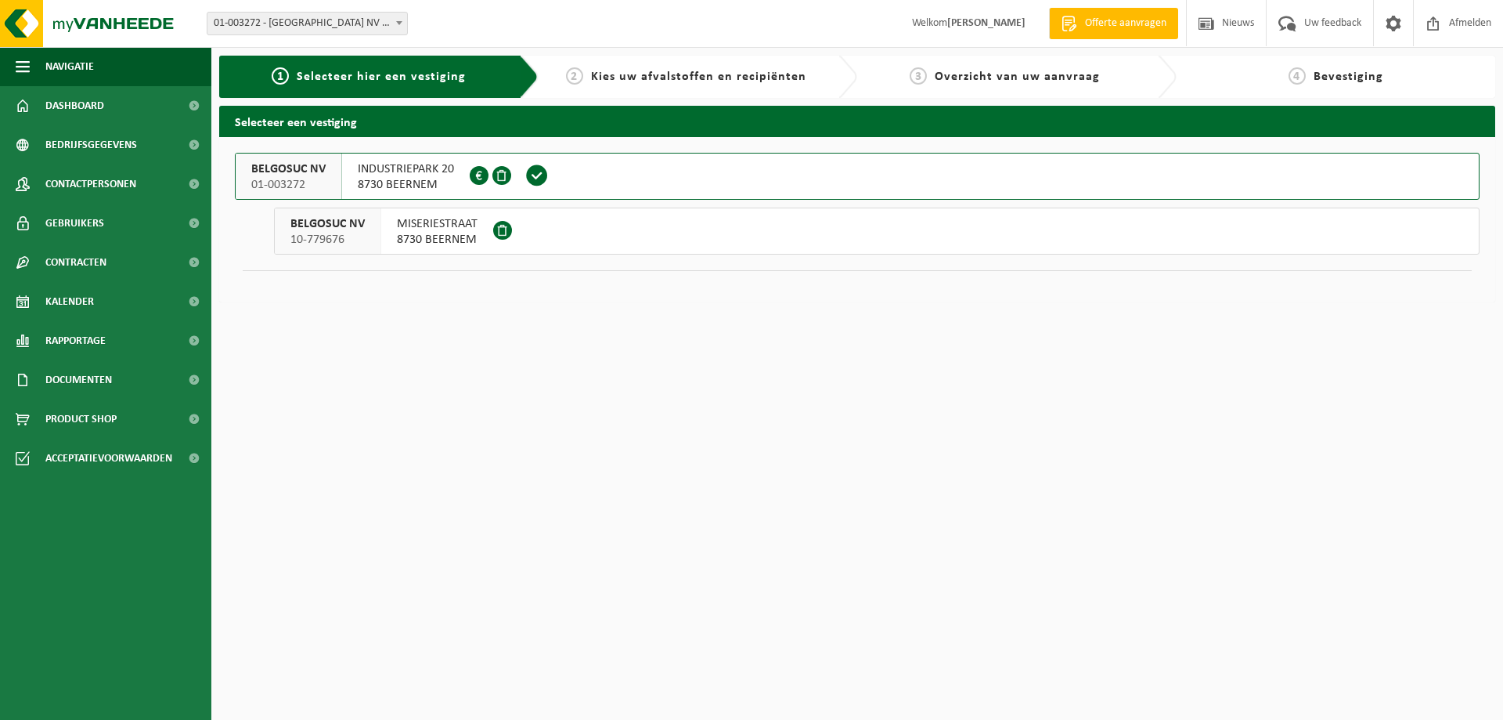
click at [437, 180] on span "8730 BEERNEM" at bounding box center [406, 185] width 96 height 16
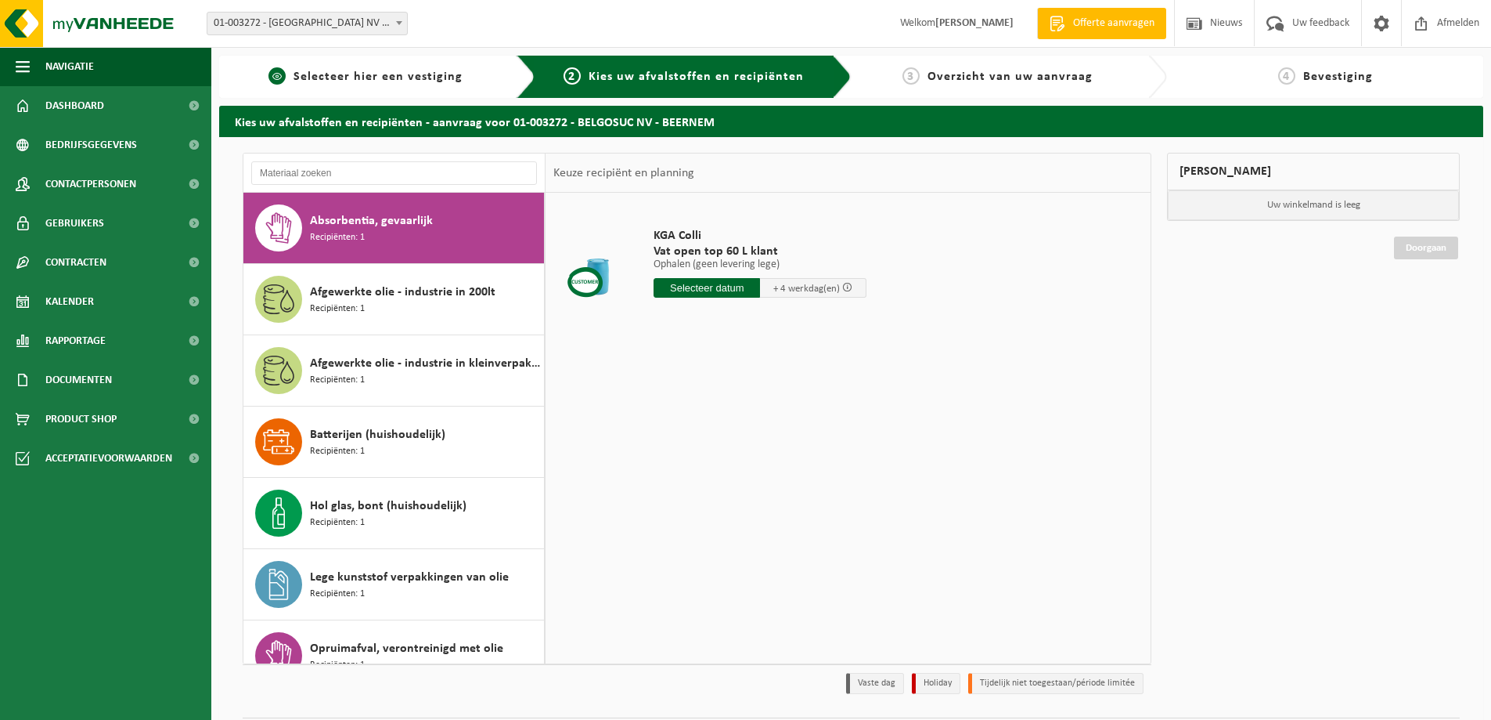
click at [355, 77] on span "Selecteer hier een vestiging" at bounding box center [378, 76] width 169 height 13
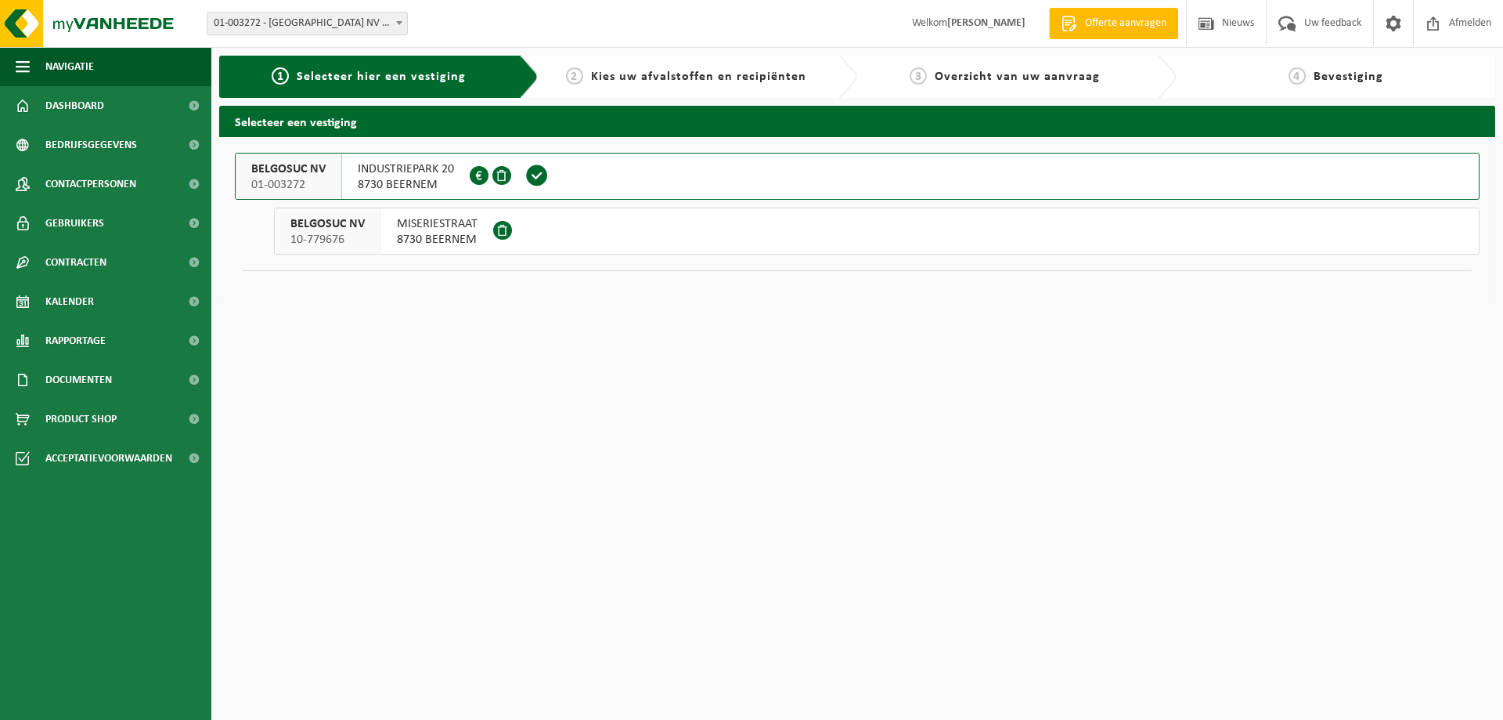
click at [435, 233] on span "8730 BEERNEM" at bounding box center [437, 240] width 81 height 16
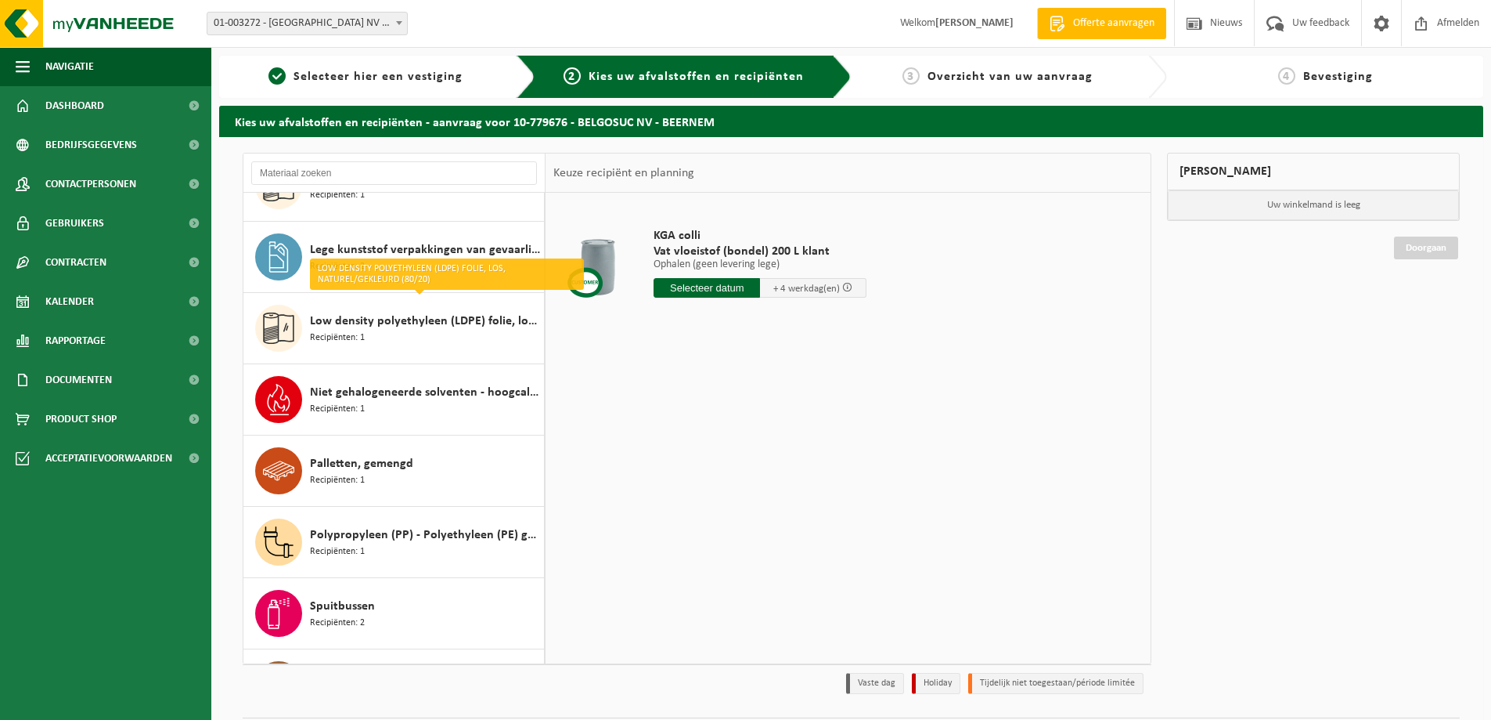
scroll to position [526, 0]
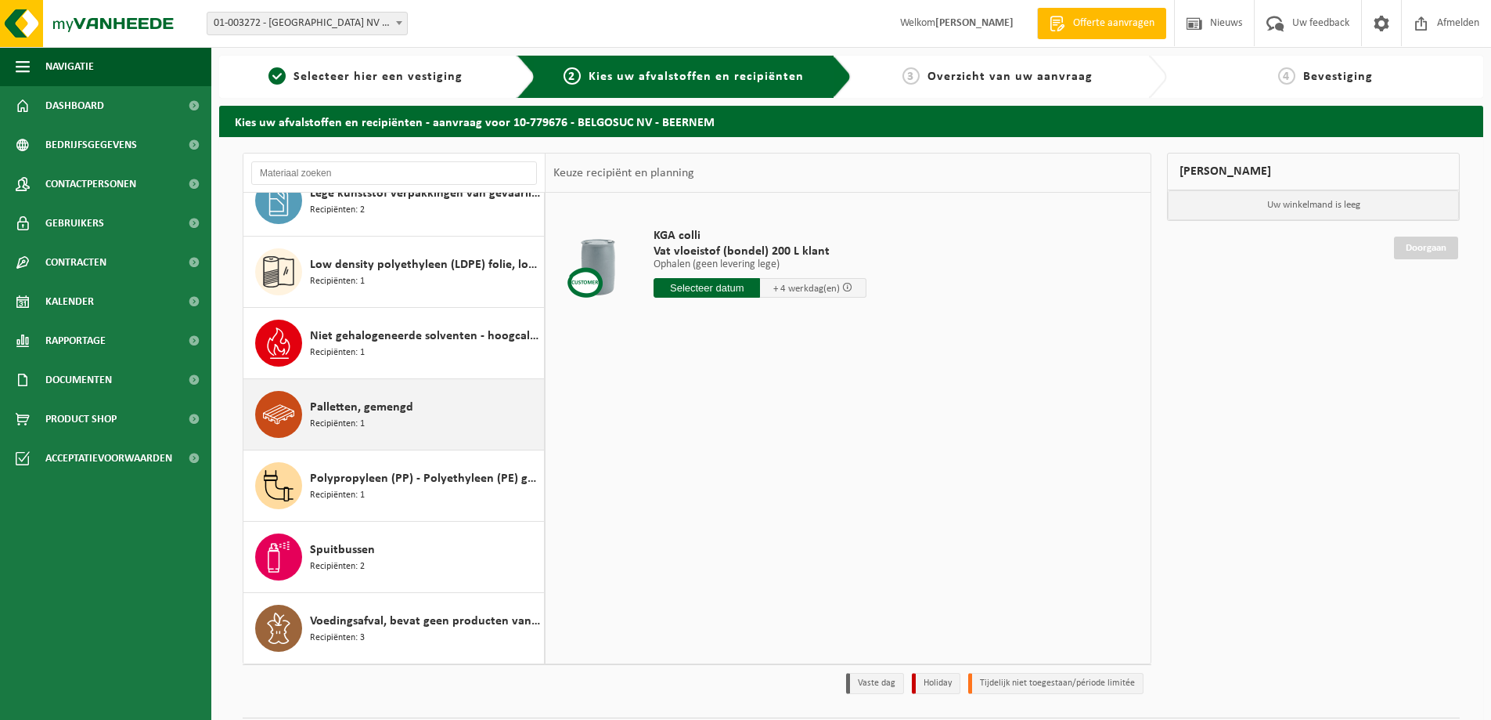
click at [287, 412] on icon at bounding box center [278, 414] width 31 height 31
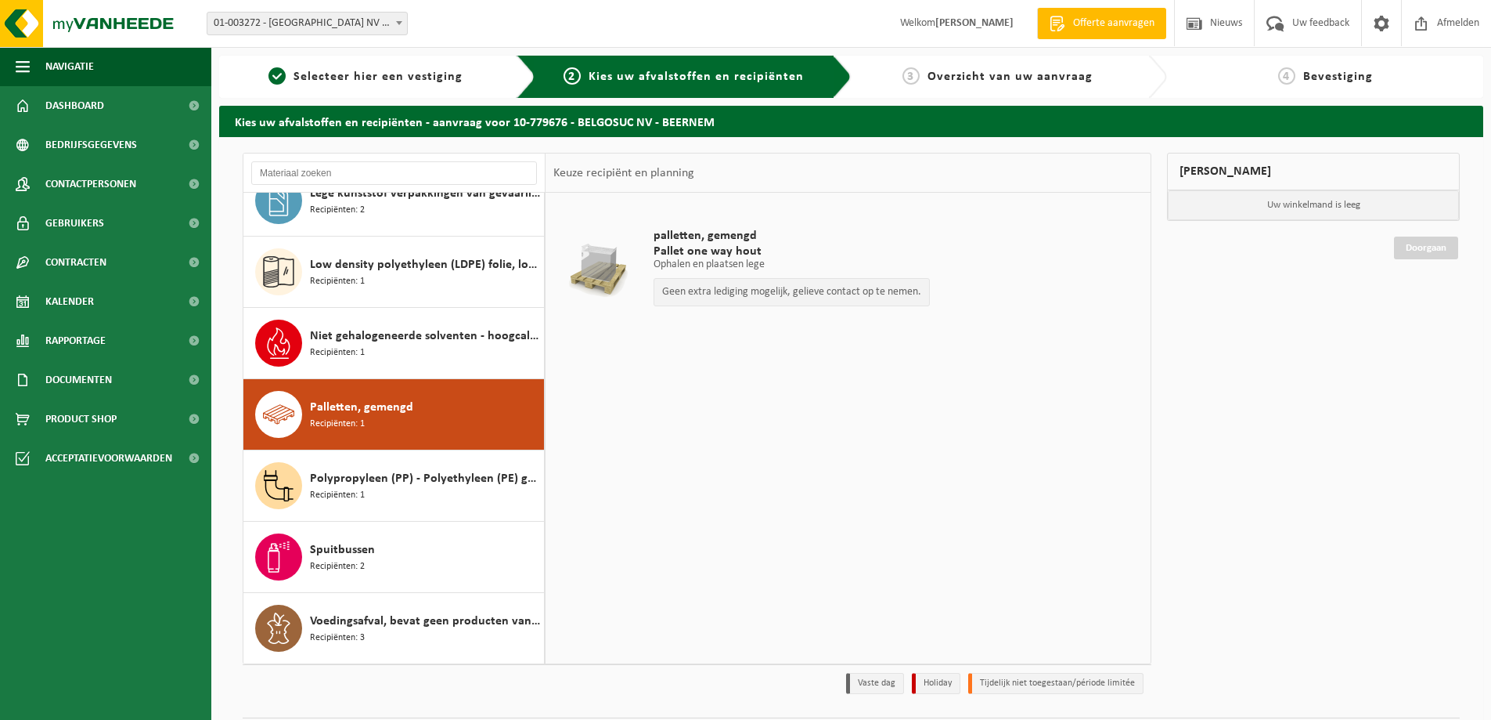
drag, startPoint x: 306, startPoint y: 404, endPoint x: 680, endPoint y: 442, distance: 375.3
click at [681, 442] on div "palletten, gemengd Pallet one way hout Ophalen en plaatsen lege Ophalen en plaa…" at bounding box center [848, 428] width 605 height 470
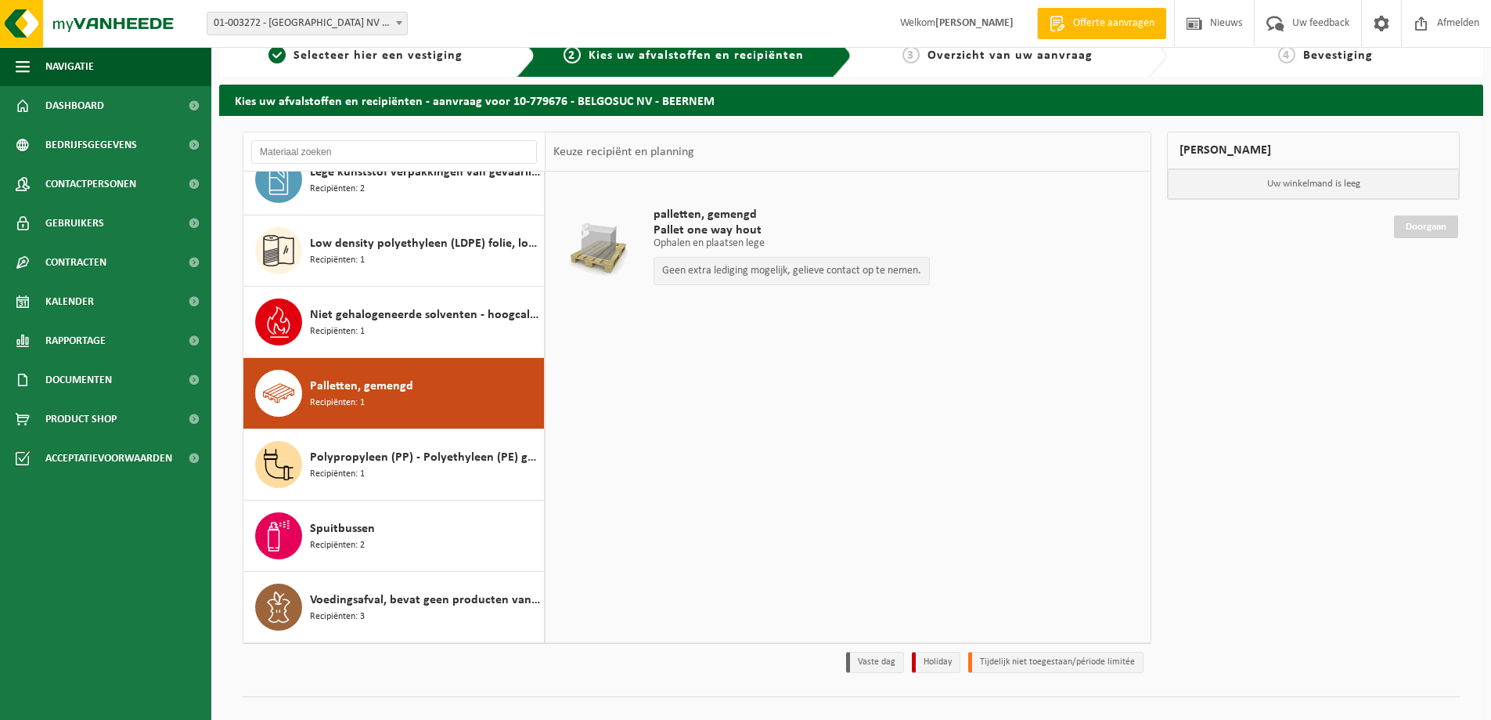
scroll to position [0, 0]
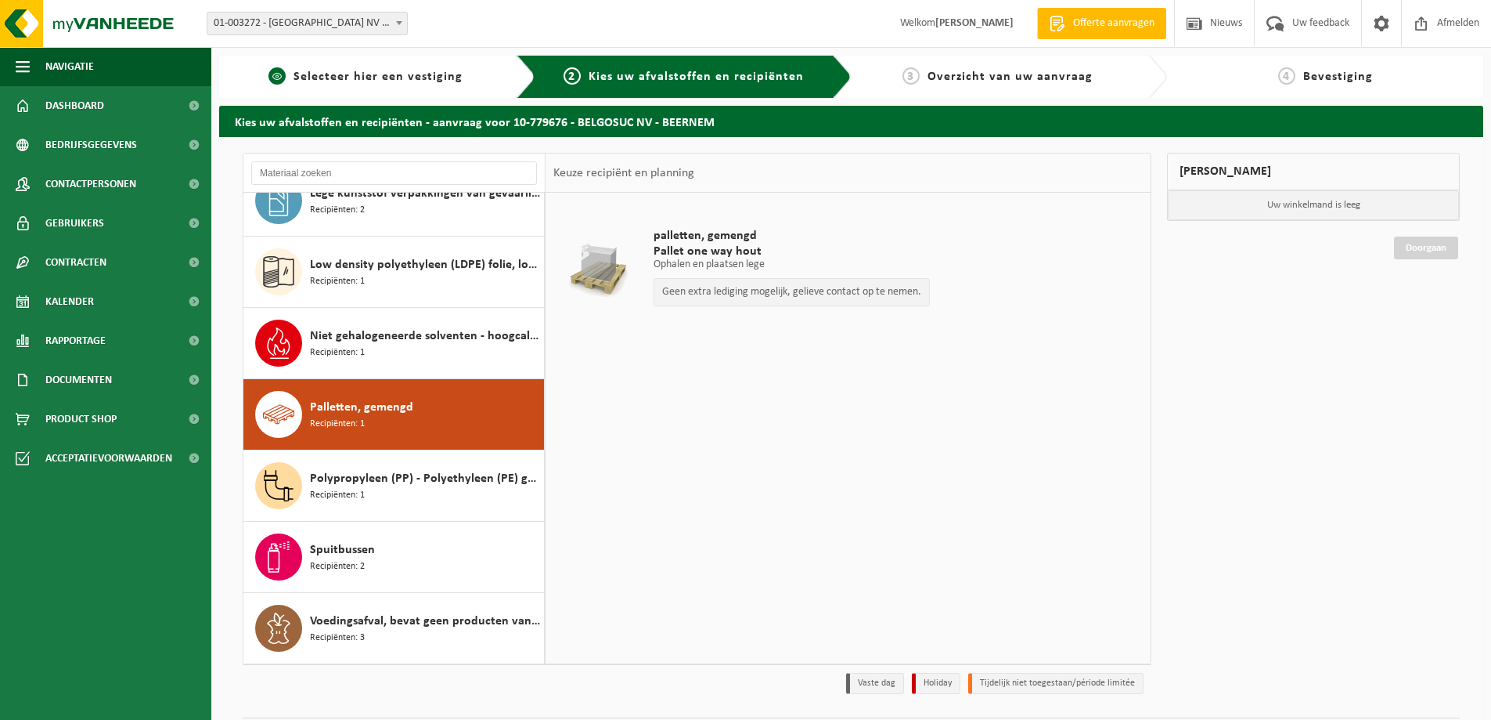
click at [278, 70] on span "1" at bounding box center [277, 75] width 17 height 17
